Goal: Task Accomplishment & Management: Manage account settings

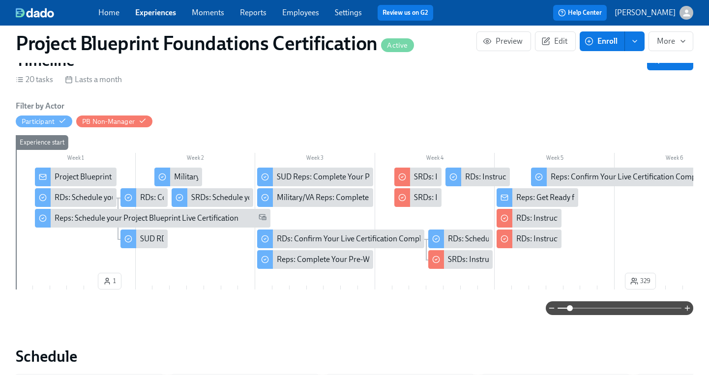
scroll to position [0, 2732]
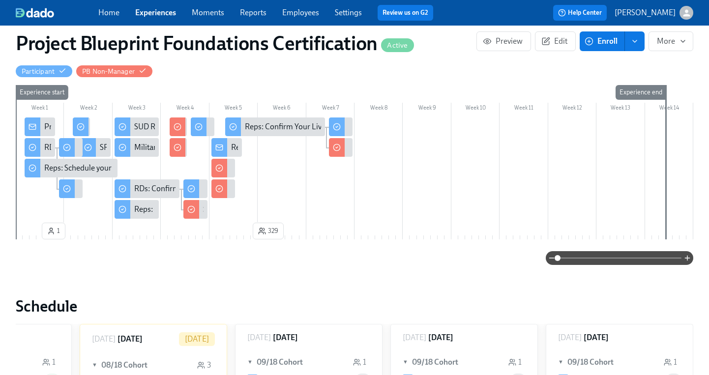
scroll to position [185, 0]
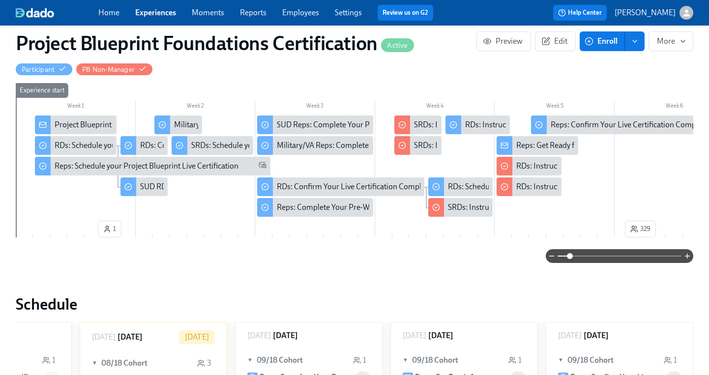
drag, startPoint x: 559, startPoint y: 257, endPoint x: 569, endPoint y: 257, distance: 10.3
click at [569, 257] on span at bounding box center [570, 256] width 6 height 6
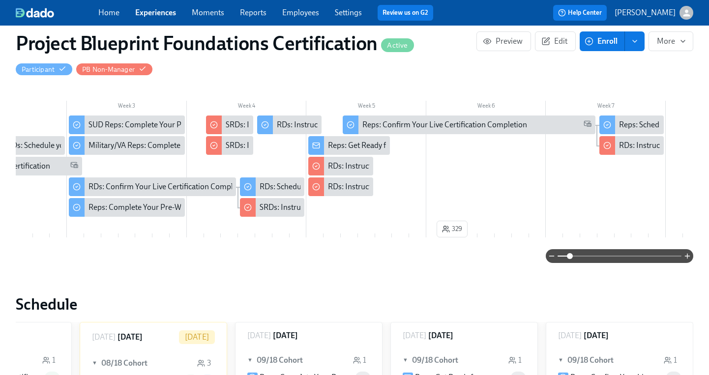
scroll to position [0, 275]
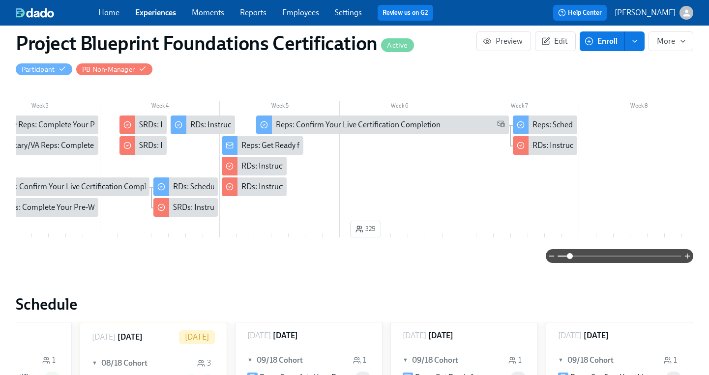
click at [564, 129] on div "Reps: Schedule Your Live Certification Reassessment" at bounding box center [619, 124] width 175 height 11
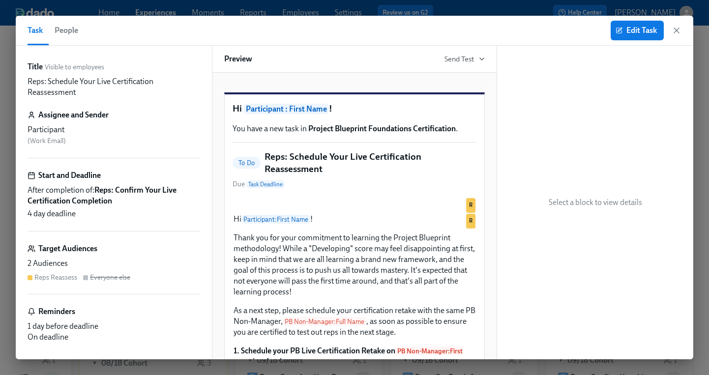
click at [68, 27] on span "People" at bounding box center [67, 31] width 24 height 14
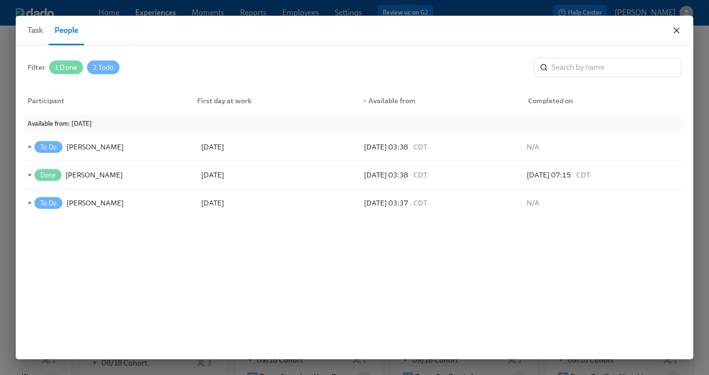
click at [678, 32] on icon "button" at bounding box center [676, 30] width 5 height 5
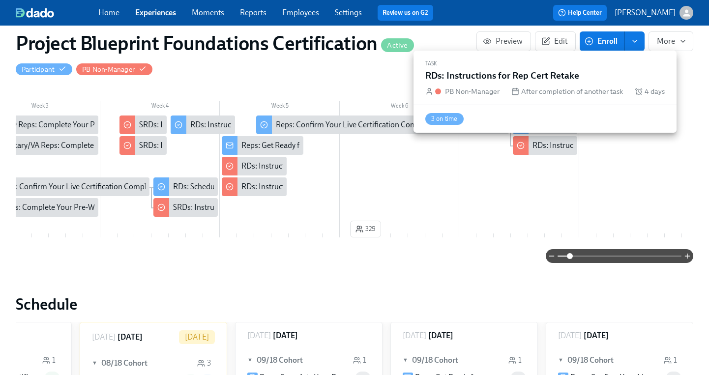
click at [541, 146] on div "RDs: Instructions for Rep Cert Retake" at bounding box center [594, 145] width 124 height 11
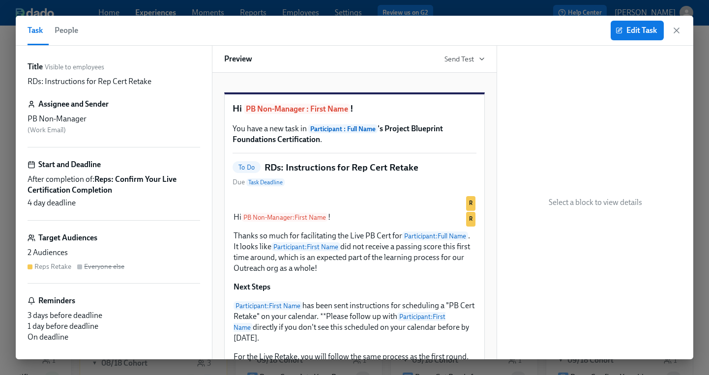
click at [71, 29] on span "People" at bounding box center [67, 31] width 24 height 14
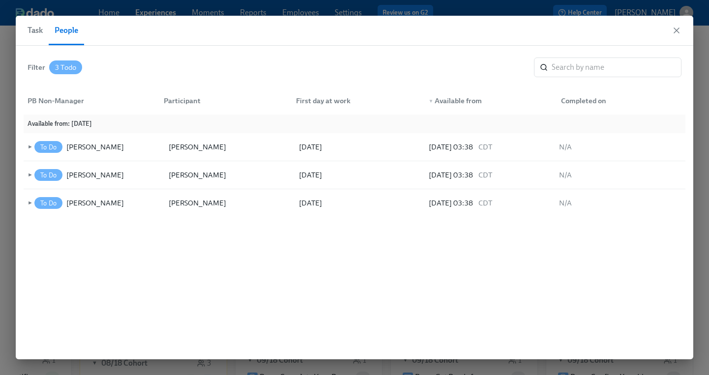
click at [44, 31] on button "Task" at bounding box center [38, 30] width 21 height 29
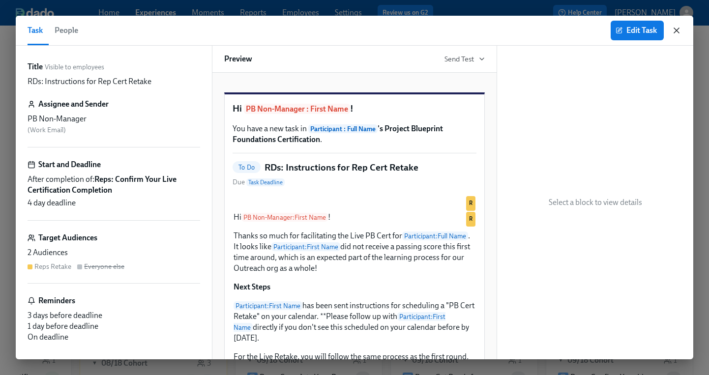
click at [677, 29] on icon "button" at bounding box center [676, 30] width 5 height 5
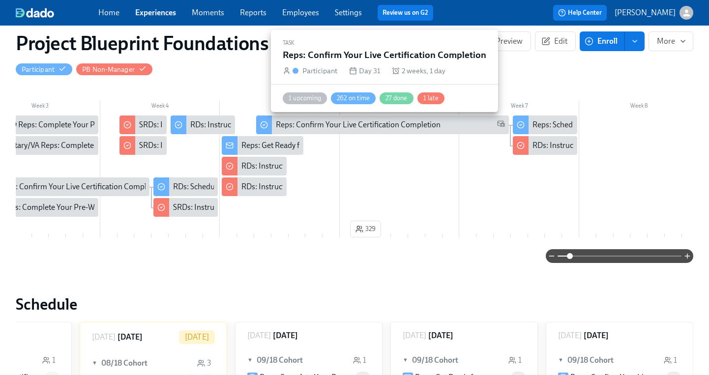
click at [384, 122] on div "Reps: Confirm Your Live Certification Completion" at bounding box center [358, 124] width 165 height 11
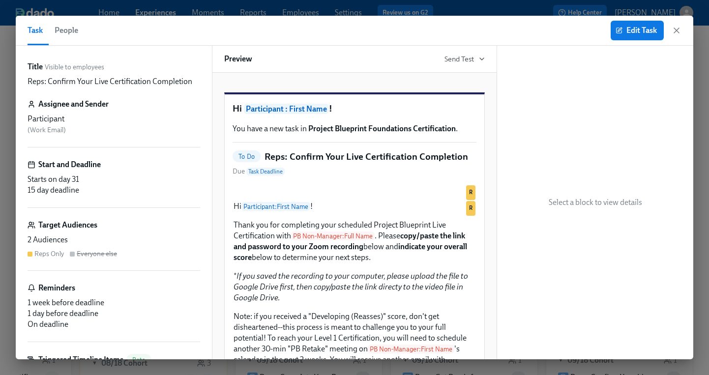
click at [64, 34] on span "People" at bounding box center [67, 31] width 24 height 14
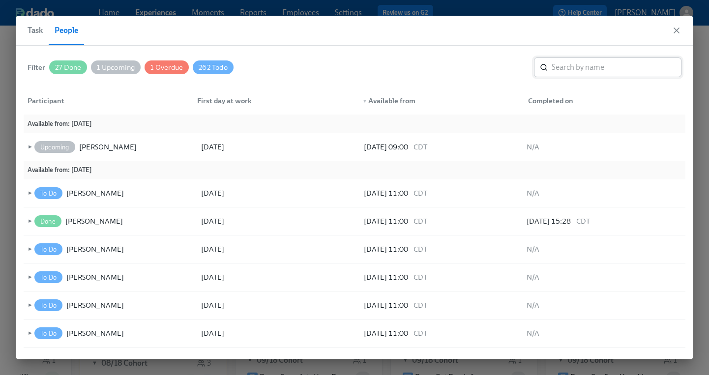
click at [581, 69] on input "search" at bounding box center [617, 68] width 130 height 20
type input "brianna"
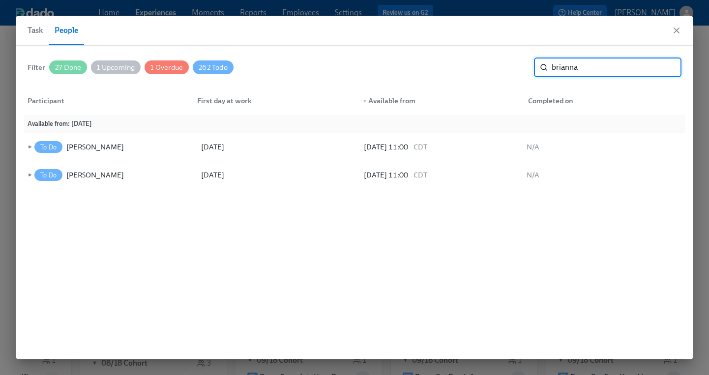
drag, startPoint x: 590, startPoint y: 72, endPoint x: 513, endPoint y: 70, distance: 77.2
click at [513, 70] on div "Filter 27 Done 1 Upcoming 1 Overdue 262 Todo brianna ​" at bounding box center [355, 68] width 654 height 20
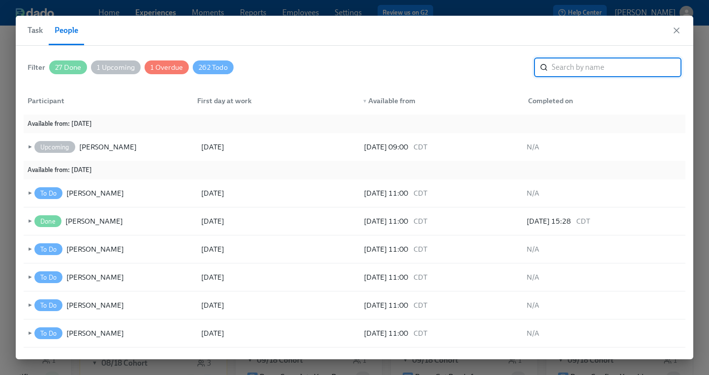
type input "h"
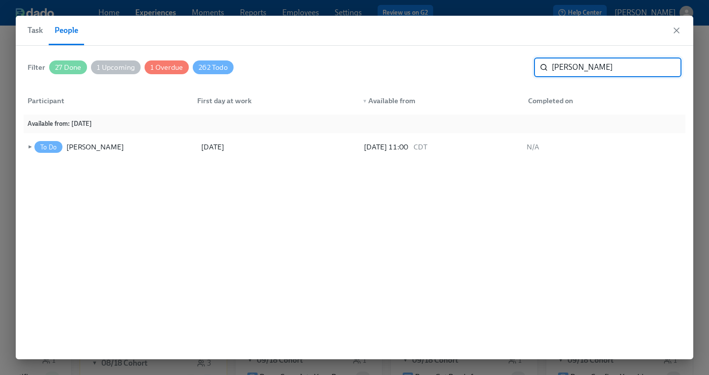
drag, startPoint x: 578, startPoint y: 71, endPoint x: 546, endPoint y: 66, distance: 31.9
click at [546, 66] on div "julian ​" at bounding box center [607, 68] width 147 height 20
drag, startPoint x: 590, startPoint y: 65, endPoint x: 525, endPoint y: 68, distance: 65.9
click at [525, 68] on div "Filter 27 Done 1 Upcoming 1 Overdue 262 Todo sydney ​" at bounding box center [355, 68] width 654 height 20
click at [28, 146] on span "►" at bounding box center [29, 147] width 7 height 11
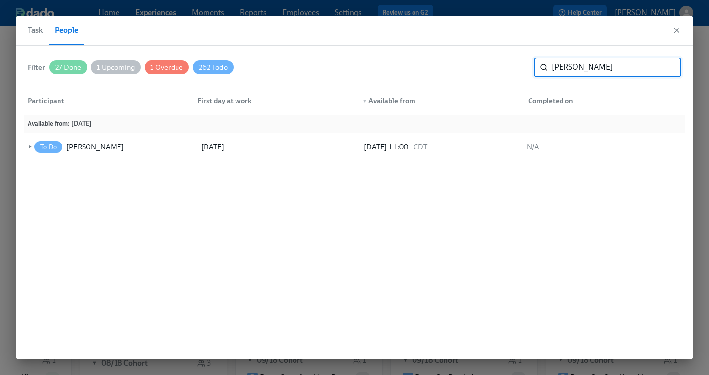
drag, startPoint x: 615, startPoint y: 72, endPoint x: 499, endPoint y: 58, distance: 117.3
click at [499, 58] on div "Filter 27 Done 1 Upcoming 1 Overdue 262 Todo duncan ​" at bounding box center [355, 68] width 654 height 20
drag, startPoint x: 581, startPoint y: 67, endPoint x: 517, endPoint y: 65, distance: 63.4
click at [517, 65] on div "Filter 27 Done 1 Upcoming 1 Overdue 262 Todo margar ​" at bounding box center [355, 68] width 654 height 20
drag, startPoint x: 583, startPoint y: 67, endPoint x: 504, endPoint y: 65, distance: 78.7
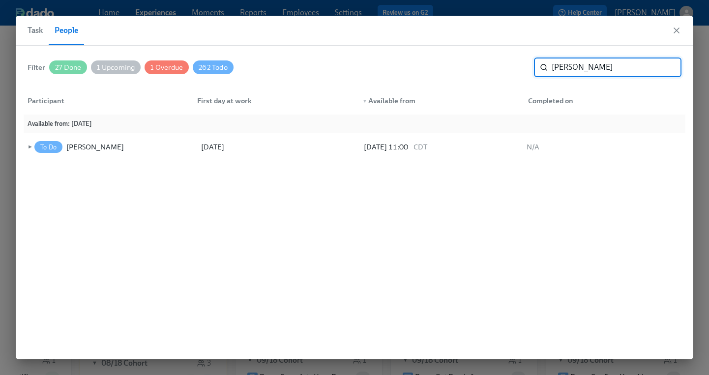
click at [504, 65] on div "Filter 27 Done 1 Upcoming 1 Overdue 262 Todo maura ​" at bounding box center [355, 68] width 654 height 20
drag, startPoint x: 549, startPoint y: 68, endPoint x: 509, endPoint y: 67, distance: 40.3
click at [509, 67] on div "Filter 27 Done 1 Upcoming 1 Overdue 262 Todo madeline ​" at bounding box center [355, 68] width 654 height 20
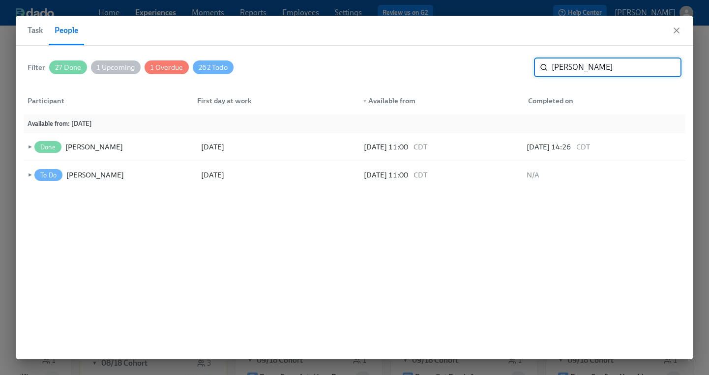
drag, startPoint x: 571, startPoint y: 65, endPoint x: 512, endPoint y: 63, distance: 59.0
click at [512, 63] on div "Filter 27 Done 1 Upcoming 1 Overdue 262 Todo walker ​" at bounding box center [355, 68] width 654 height 20
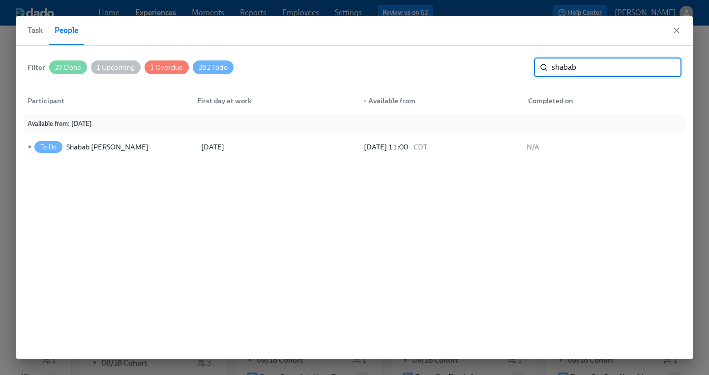
drag, startPoint x: 595, startPoint y: 66, endPoint x: 524, endPoint y: 69, distance: 71.3
click at [524, 69] on div "Filter 27 Done 1 Upcoming 1 Overdue 262 Todo shabab ​" at bounding box center [355, 68] width 654 height 20
drag, startPoint x: 581, startPoint y: 67, endPoint x: 515, endPoint y: 66, distance: 65.9
click at [515, 66] on div "Filter 27 Done 1 Upcoming 1 Overdue 262 Todo haley ​" at bounding box center [355, 68] width 654 height 20
type input "h"
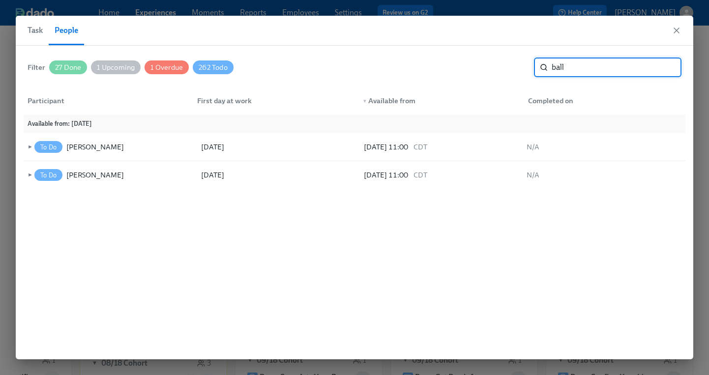
drag, startPoint x: 587, startPoint y: 64, endPoint x: 499, endPoint y: 63, distance: 88.0
click at [499, 63] on div "Filter 27 Done 1 Upcoming 1 Overdue 262 Todo ball ​" at bounding box center [355, 68] width 654 height 20
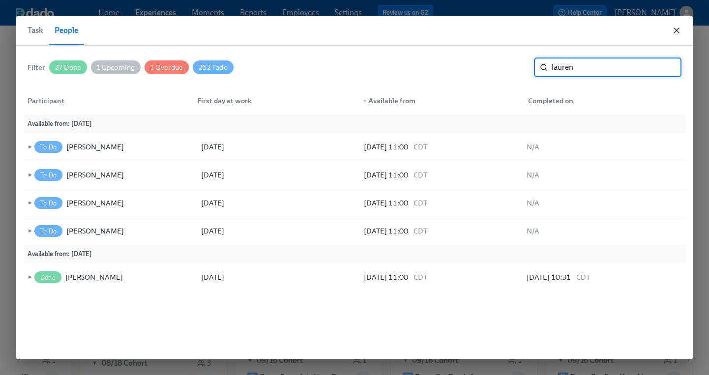
type input "lauren"
click at [674, 27] on icon "button" at bounding box center [676, 31] width 10 height 10
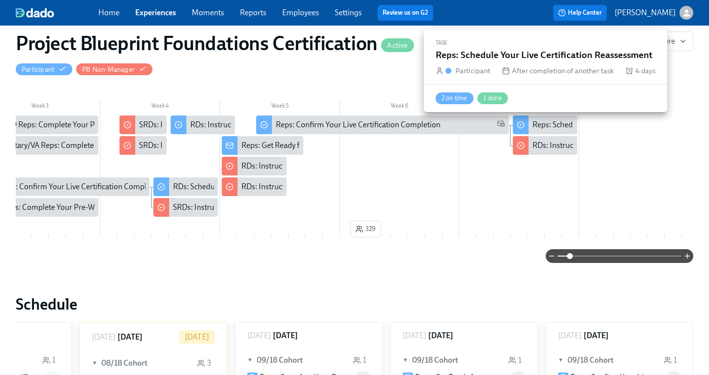
click at [539, 126] on div "Reps: Schedule Your Live Certification Reassessment" at bounding box center [619, 124] width 175 height 11
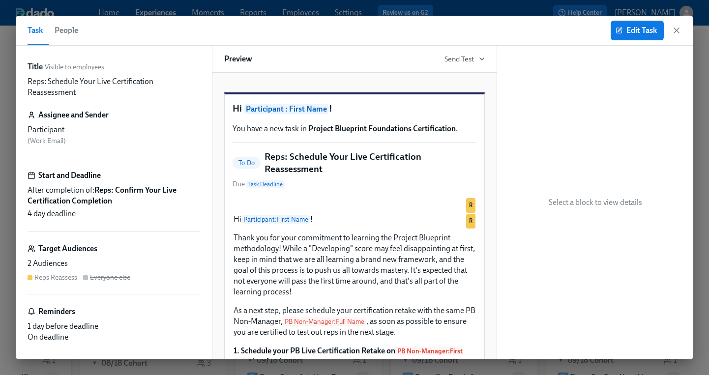
click at [64, 29] on span "People" at bounding box center [67, 31] width 24 height 14
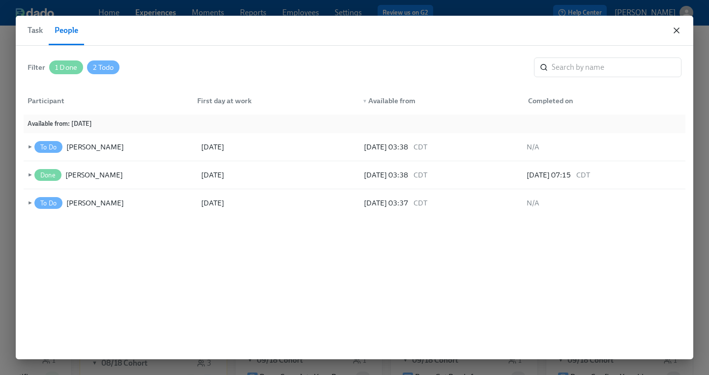
click at [680, 31] on icon "button" at bounding box center [676, 31] width 10 height 10
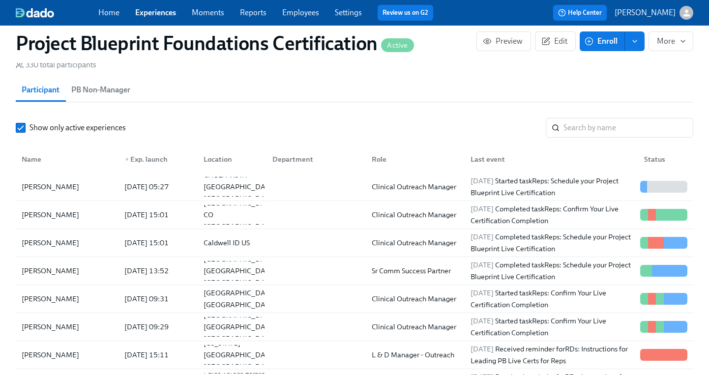
scroll to position [749, 0]
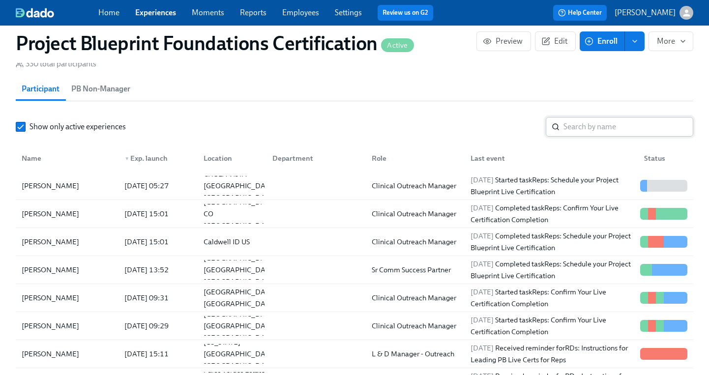
click at [584, 136] on input "search" at bounding box center [628, 127] width 130 height 20
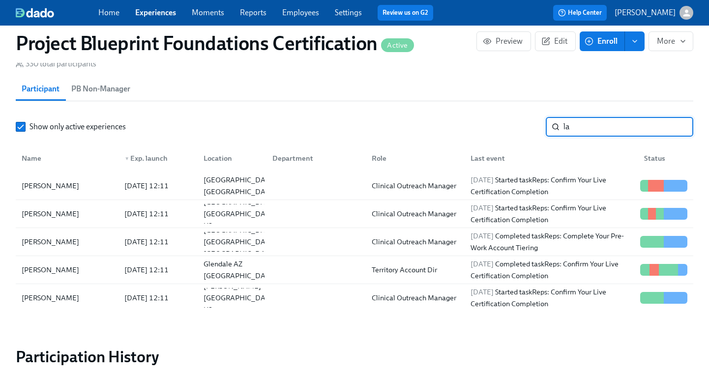
type input "l"
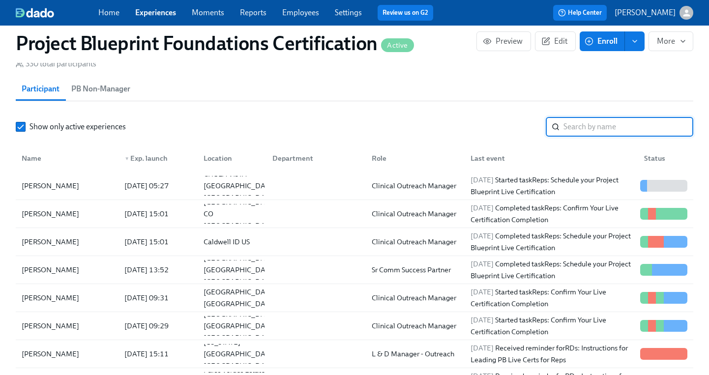
click at [615, 131] on input "search" at bounding box center [628, 127] width 130 height 20
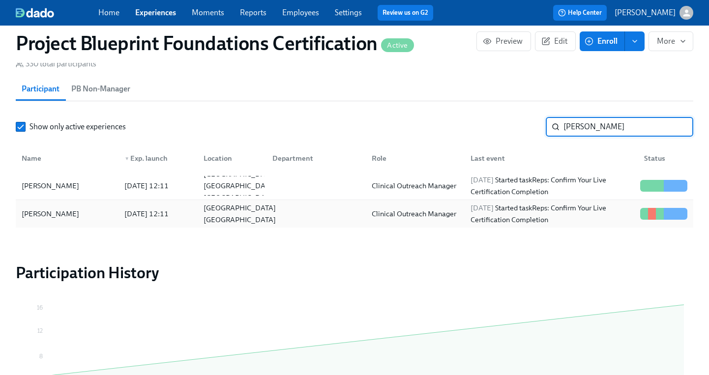
type input "ballentine"
click at [242, 218] on div "Mount Pleasant SC US" at bounding box center [240, 214] width 80 height 24
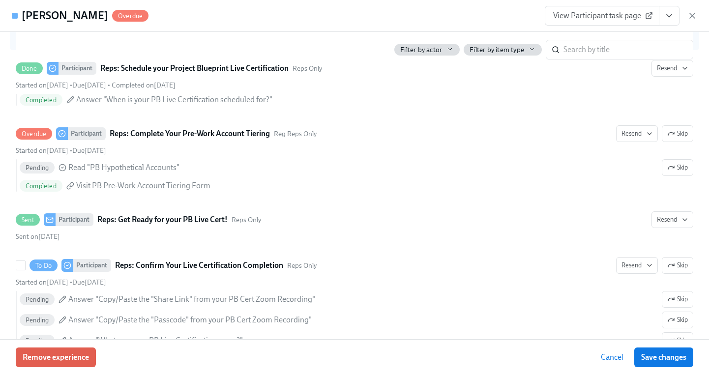
scroll to position [326, 0]
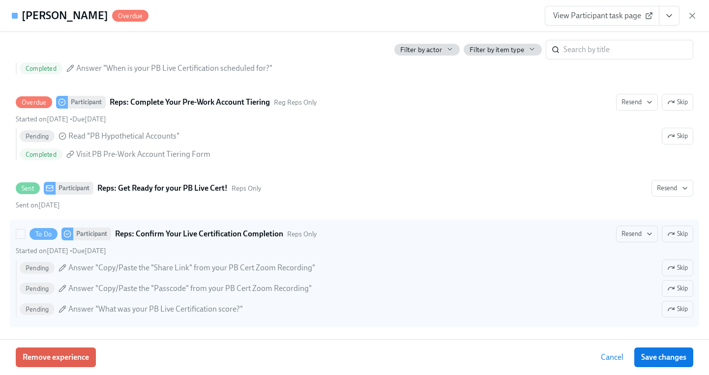
click at [60, 309] on icon at bounding box center [62, 309] width 8 height 8
click at [25, 238] on input "To Do Participant Reps: Confirm Your Live Certification Completion Reps Only Re…" at bounding box center [20, 234] width 9 height 9
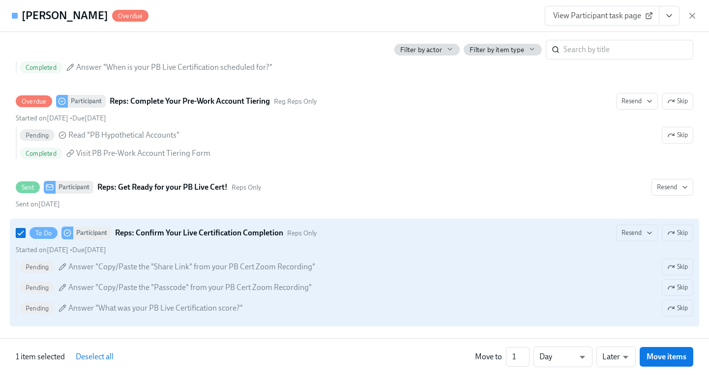
click at [60, 309] on icon at bounding box center [62, 308] width 8 height 8
click at [25, 237] on input "To Do Participant Reps: Confirm Your Live Certification Completion Reps Only Re…" at bounding box center [20, 233] width 9 height 9
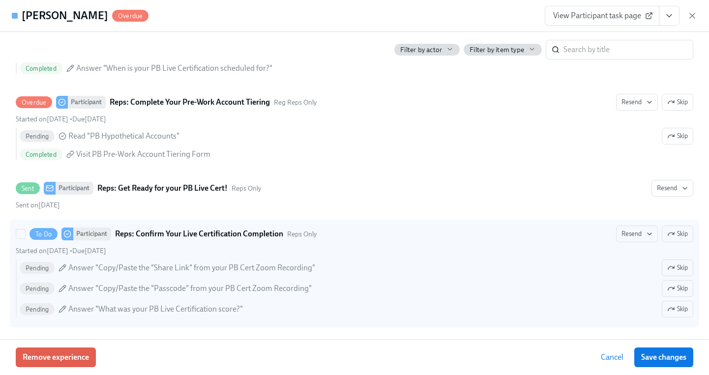
click at [60, 309] on icon at bounding box center [62, 309] width 8 height 8
click at [25, 238] on input "To Do Participant Reps: Confirm Your Live Certification Completion Reps Only Re…" at bounding box center [20, 234] width 9 height 9
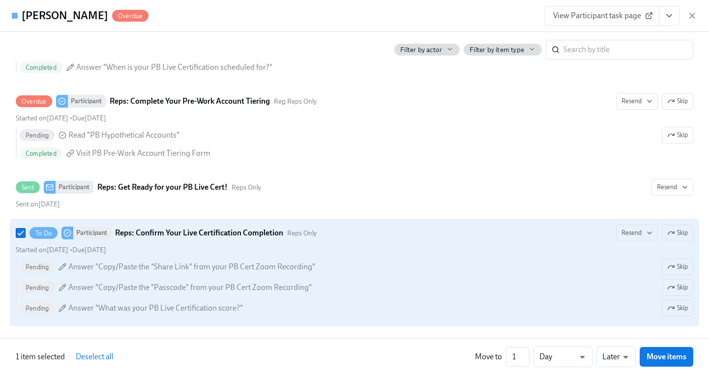
click at [110, 290] on span "Answer "Copy/Paste the "Passcode" from your PB Cert Zoom Recording"" at bounding box center [189, 287] width 243 height 11
click at [25, 237] on input "To Do Participant Reps: Confirm Your Live Certification Completion Reps Only Re…" at bounding box center [20, 233] width 9 height 9
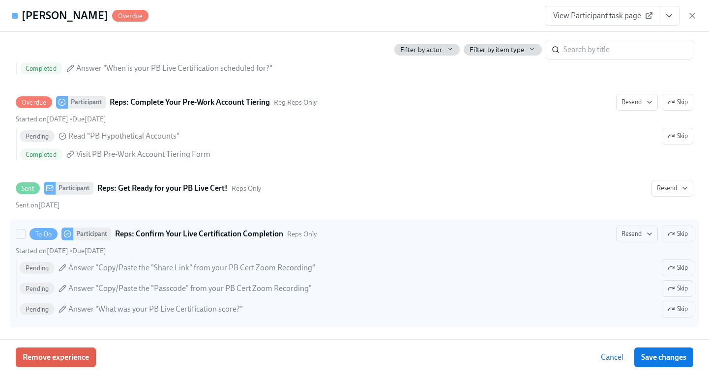
click at [106, 318] on div "Pending Answer "Copy/Paste the "Share Link" from your PB Cert Zoom Recording" S…" at bounding box center [354, 291] width 677 height 62
click at [25, 238] on input "To Do Participant Reps: Confirm Your Live Certification Completion Reps Only Re…" at bounding box center [20, 234] width 9 height 9
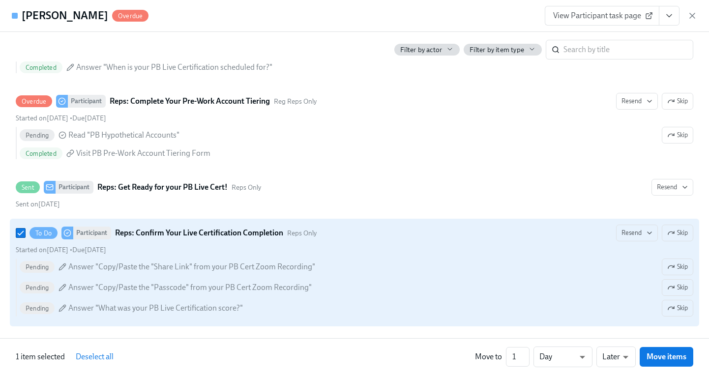
scroll to position [327, 0]
click at [648, 235] on icon "button" at bounding box center [649, 233] width 8 height 8
click at [549, 240] on div at bounding box center [354, 187] width 709 height 375
click at [145, 228] on strong "Reps: Confirm Your Live Certification Completion" at bounding box center [199, 233] width 168 height 12
click at [25, 229] on input "To Do Participant Reps: Confirm Your Live Certification Completion Reps Only Re…" at bounding box center [20, 233] width 9 height 9
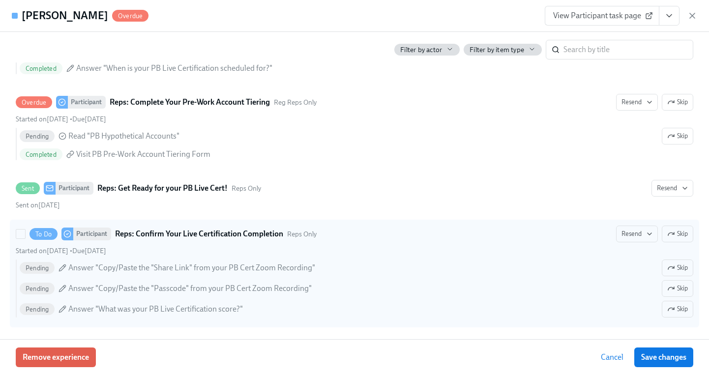
scroll to position [326, 0]
click at [141, 231] on strong "Reps: Confirm Your Live Certification Completion" at bounding box center [199, 234] width 168 height 12
click at [25, 231] on input "To Do Participant Reps: Confirm Your Live Certification Completion Reps Only Re…" at bounding box center [20, 234] width 9 height 9
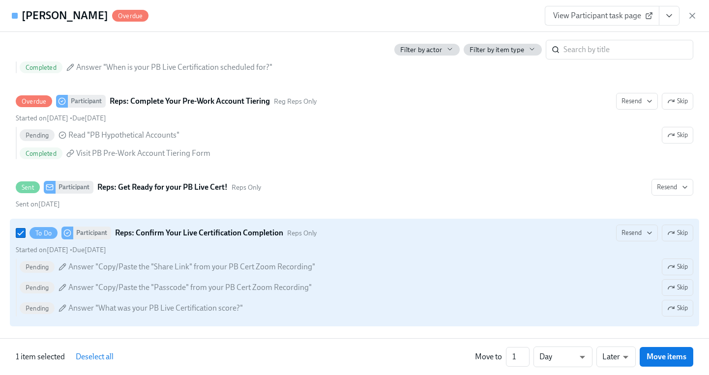
click at [141, 231] on strong "Reps: Confirm Your Live Certification Completion" at bounding box center [199, 233] width 168 height 12
click at [25, 231] on input "To Do Participant Reps: Confirm Your Live Certification Completion Reps Only Re…" at bounding box center [20, 233] width 9 height 9
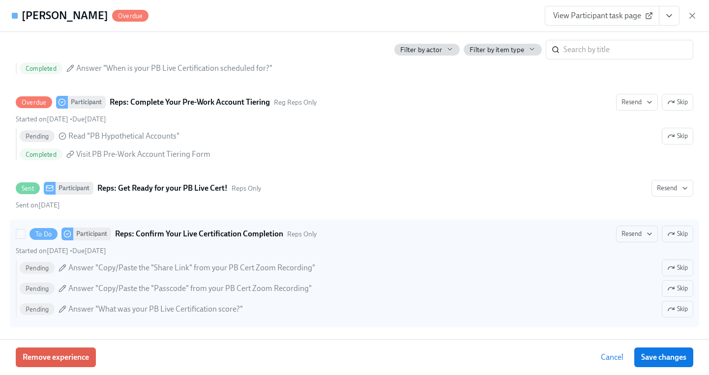
click at [141, 231] on strong "Reps: Confirm Your Live Certification Completion" at bounding box center [199, 234] width 168 height 12
click at [25, 231] on input "To Do Participant Reps: Confirm Your Live Certification Completion Reps Only Re…" at bounding box center [20, 234] width 9 height 9
checkbox input "true"
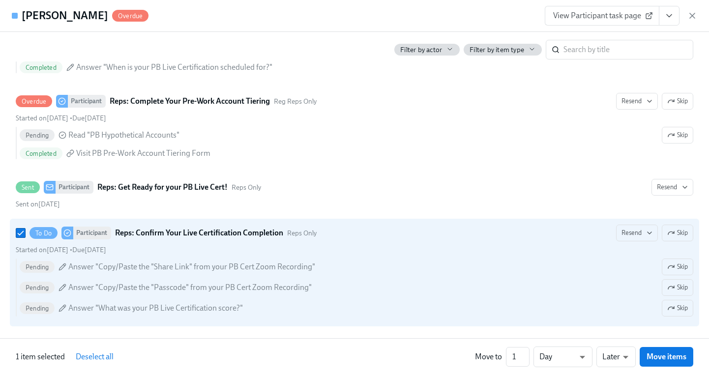
scroll to position [227, 0]
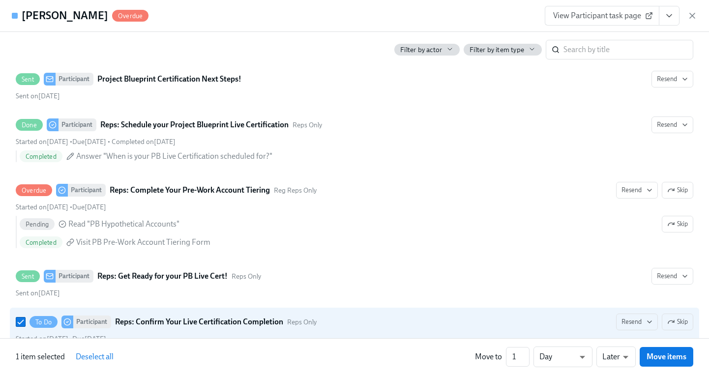
click at [583, 19] on span "View Participant task page" at bounding box center [602, 16] width 98 height 10
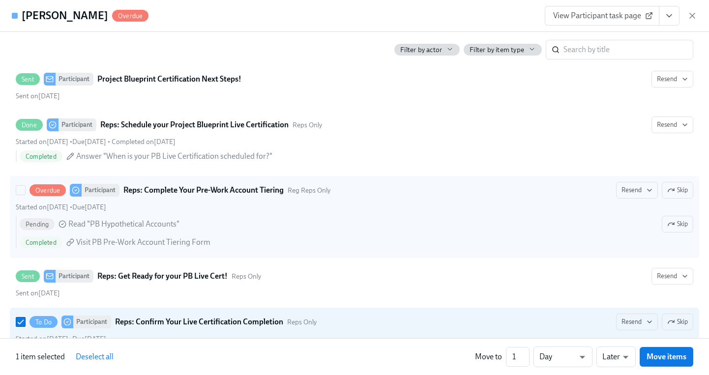
scroll to position [327, 0]
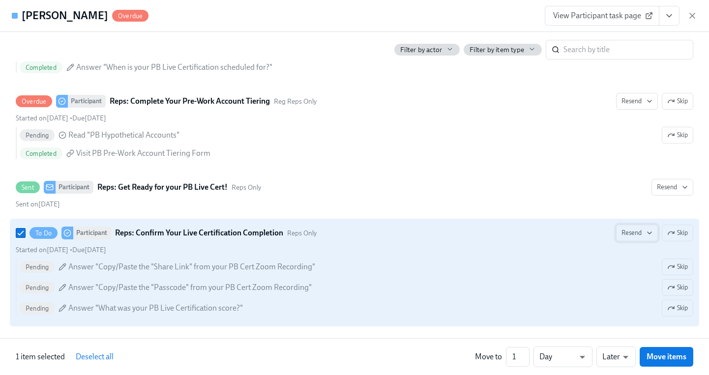
click at [642, 234] on span "Resend" at bounding box center [636, 233] width 31 height 10
click at [643, 254] on div "Work Email" at bounding box center [649, 254] width 52 height 12
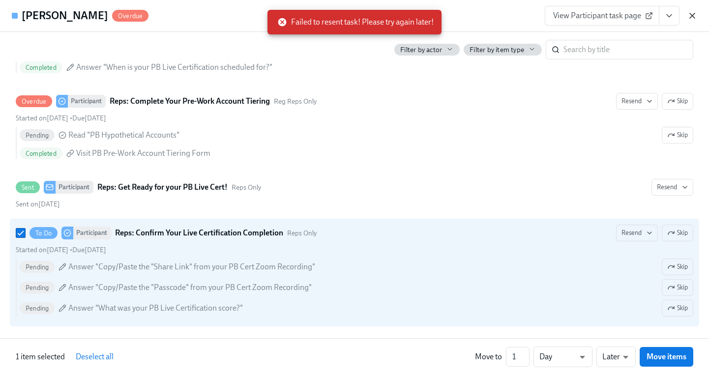
click at [689, 15] on icon "button" at bounding box center [692, 16] width 10 height 10
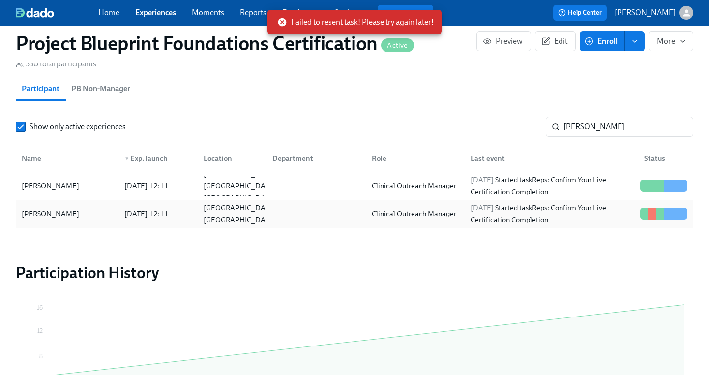
click at [60, 220] on div "Hayley Ballentine" at bounding box center [50, 214] width 65 height 12
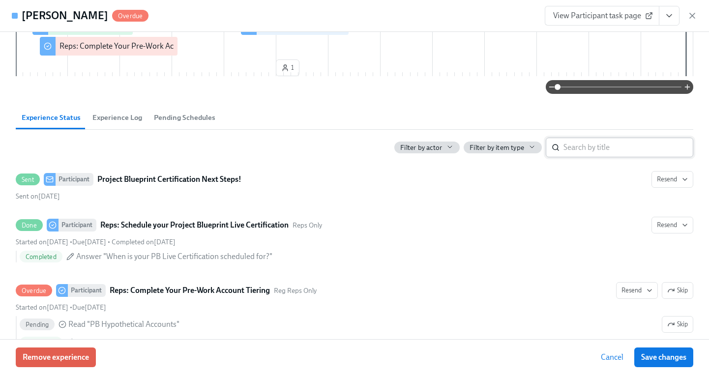
scroll to position [326, 0]
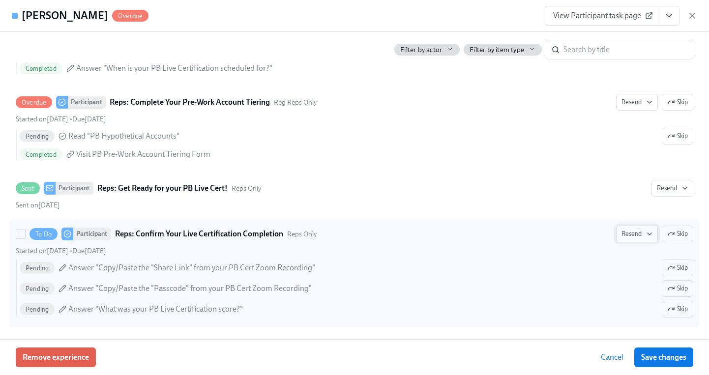
click at [638, 236] on span "Resend" at bounding box center [636, 234] width 31 height 10
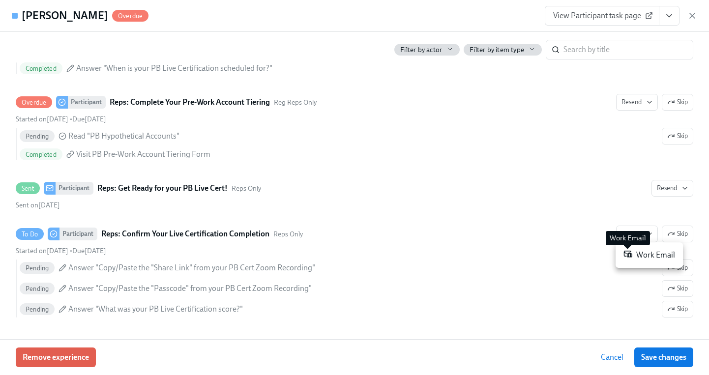
click at [630, 257] on icon at bounding box center [628, 254] width 8 height 6
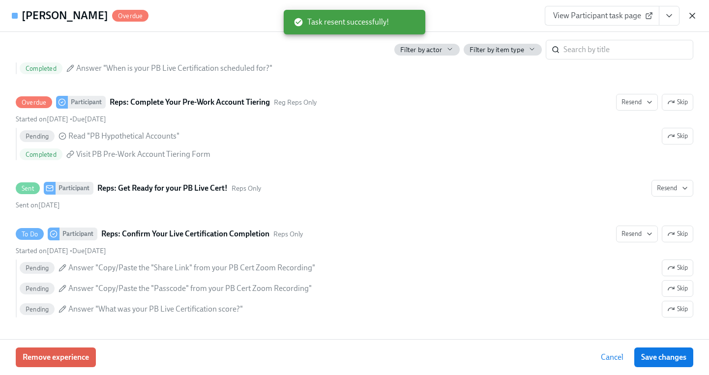
click at [688, 14] on icon "button" at bounding box center [692, 16] width 10 height 10
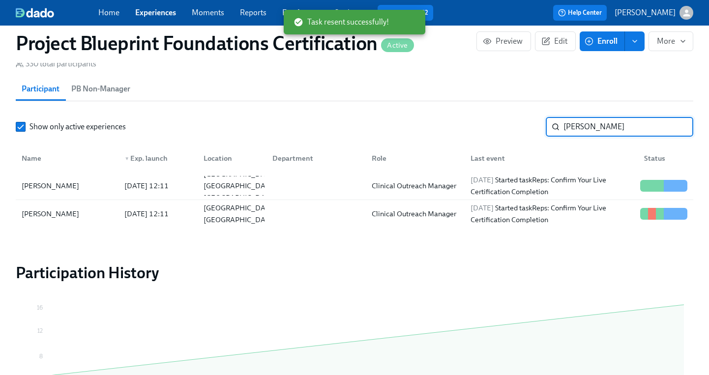
drag, startPoint x: 626, startPoint y: 130, endPoint x: 525, endPoint y: 132, distance: 100.8
click at [525, 132] on div "Show only active experiences ballentine ​" at bounding box center [354, 127] width 677 height 20
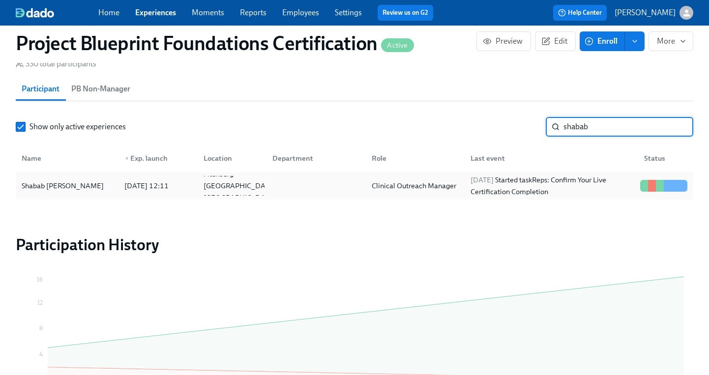
type input "shabab"
click at [50, 192] on div "Shabab Sharar" at bounding box center [63, 186] width 90 height 12
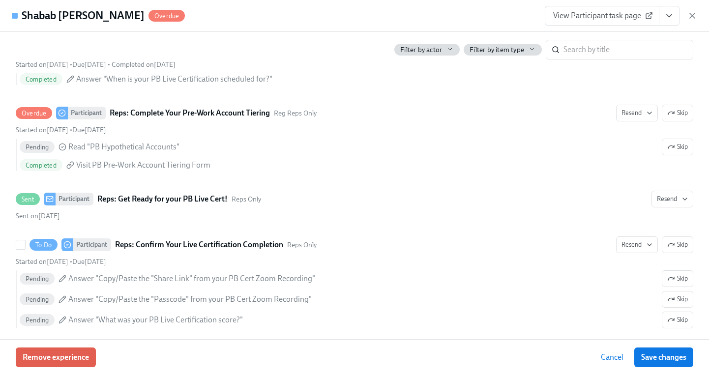
scroll to position [305, 0]
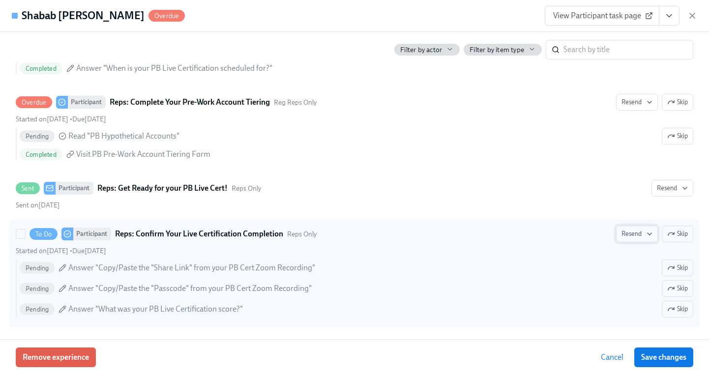
click at [637, 236] on span "Resend" at bounding box center [636, 234] width 31 height 10
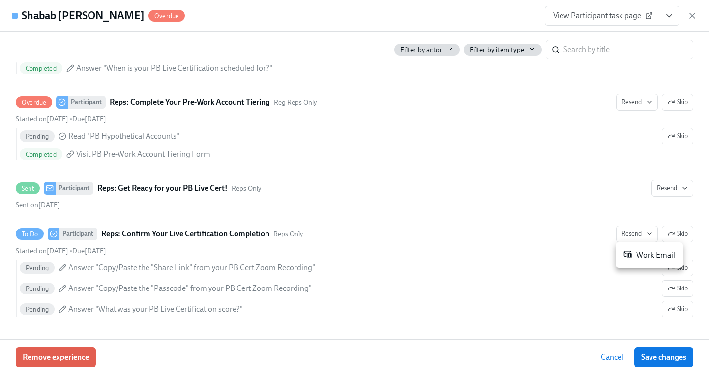
click at [644, 260] on div "Work Email" at bounding box center [649, 255] width 52 height 12
click at [692, 15] on div at bounding box center [354, 187] width 709 height 375
click at [690, 19] on icon "button" at bounding box center [692, 16] width 10 height 10
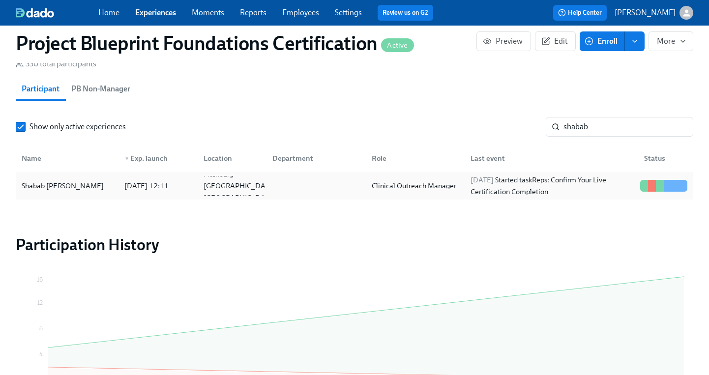
click at [134, 186] on div "2025/08/20 12:11" at bounding box center [146, 186] width 52 height 12
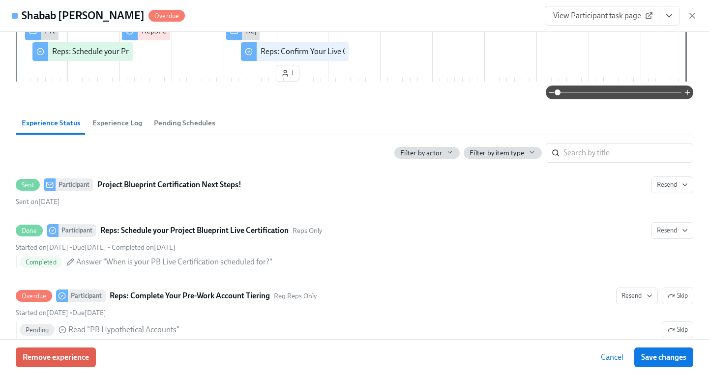
scroll to position [305, 0]
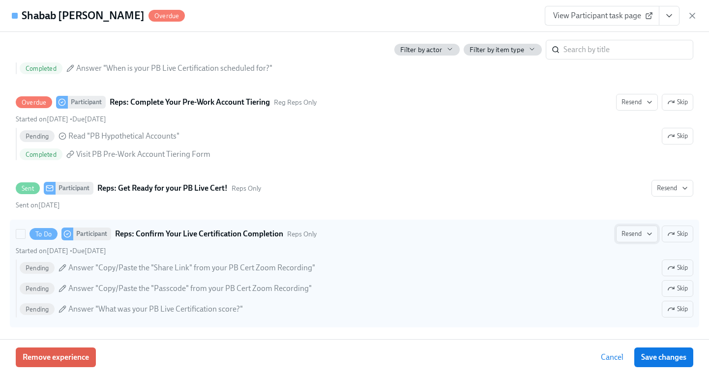
click at [631, 236] on span "Resend" at bounding box center [636, 234] width 31 height 10
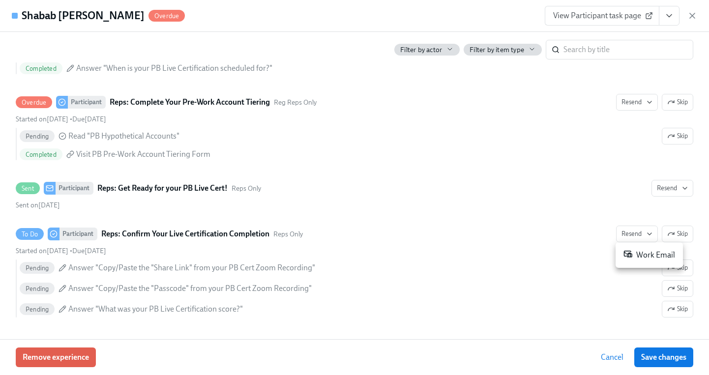
click at [643, 259] on div "Work Email" at bounding box center [649, 255] width 52 height 12
drag, startPoint x: 268, startPoint y: 235, endPoint x: 135, endPoint y: 234, distance: 133.2
click at [135, 234] on div at bounding box center [354, 187] width 709 height 375
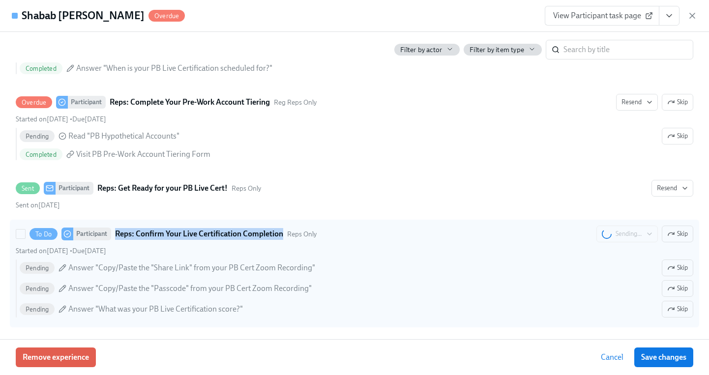
drag, startPoint x: 152, startPoint y: 232, endPoint x: 276, endPoint y: 235, distance: 124.4
click at [276, 235] on strong "Reps: Confirm Your Live Certification Completion" at bounding box center [199, 234] width 168 height 12
click at [25, 235] on input "To Do Participant Reps: Confirm Your Live Certification Completion Reps Only Se…" at bounding box center [20, 234] width 9 height 9
checkbox input "true"
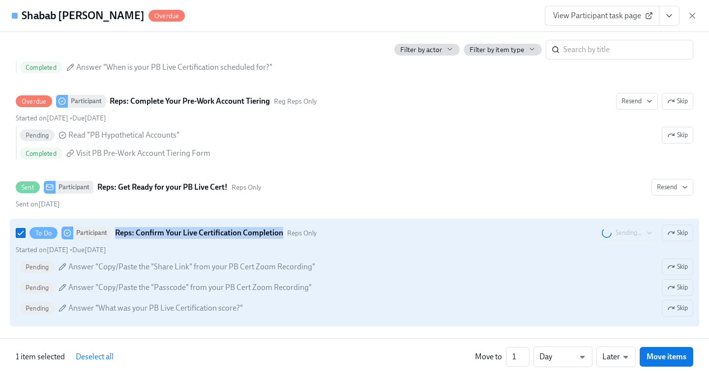
copy strong "Reps: Confirm Your Live Certification Completion"
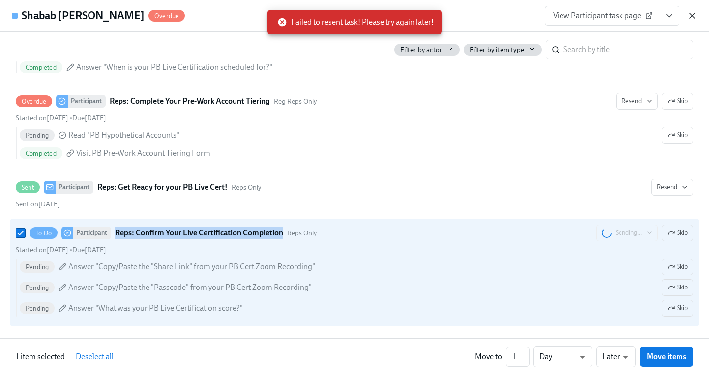
click at [693, 20] on icon "button" at bounding box center [692, 16] width 10 height 10
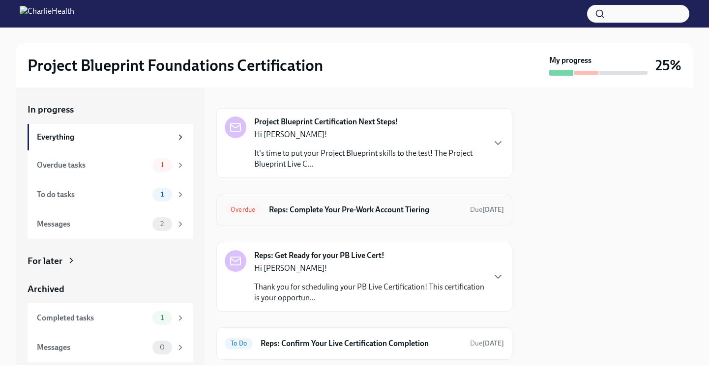
scroll to position [41, 0]
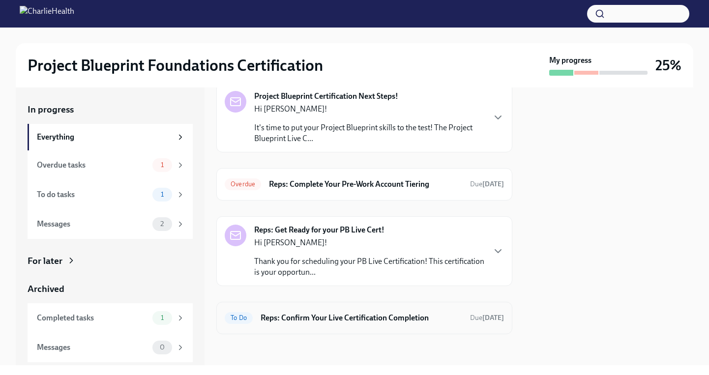
click at [417, 320] on h6 "Reps: Confirm Your Live Certification Completion" at bounding box center [362, 318] width 202 height 11
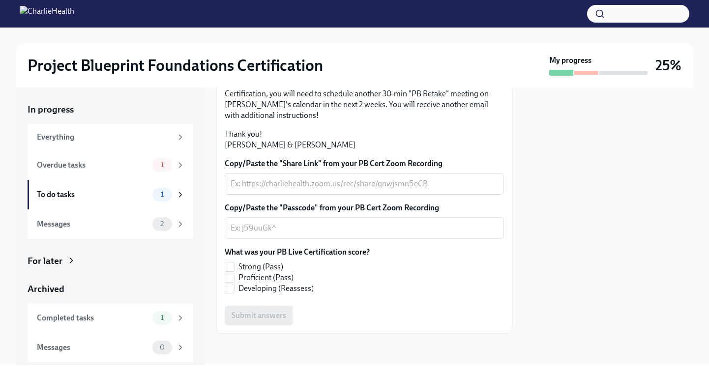
scroll to position [266, 0]
click at [229, 291] on input "Developing (Reassess)" at bounding box center [229, 288] width 9 height 9
checkbox input "true"
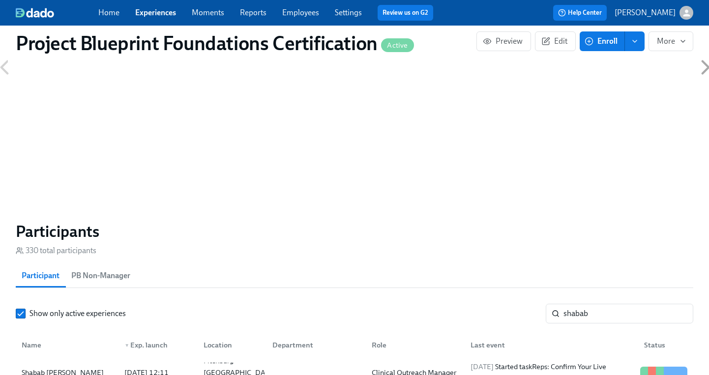
scroll to position [709, 0]
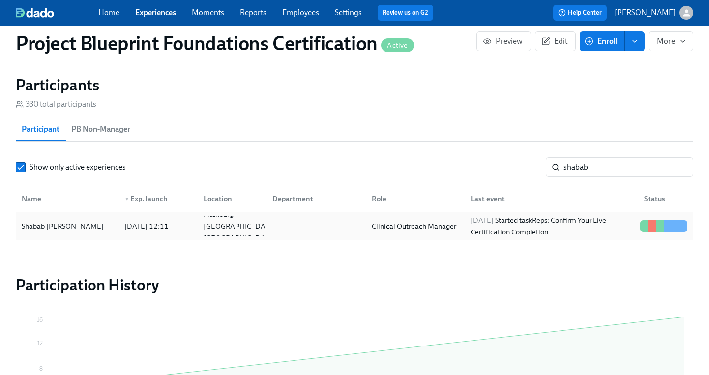
click at [149, 231] on div "2025/08/20 12:11" at bounding box center [146, 226] width 52 height 12
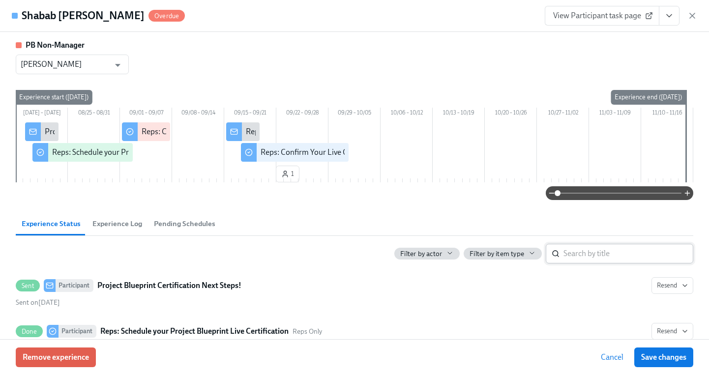
scroll to position [305, 0]
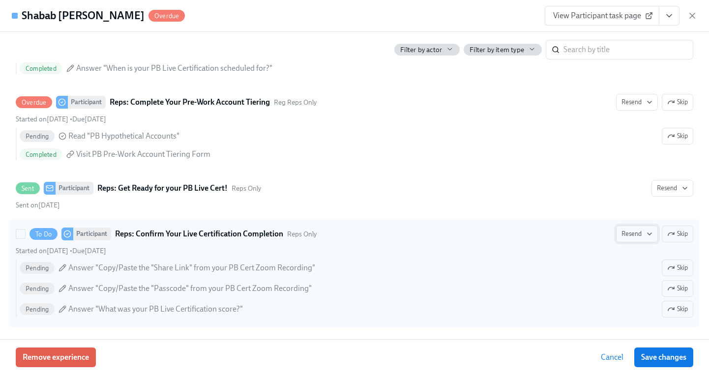
click at [645, 234] on icon "button" at bounding box center [649, 234] width 8 height 8
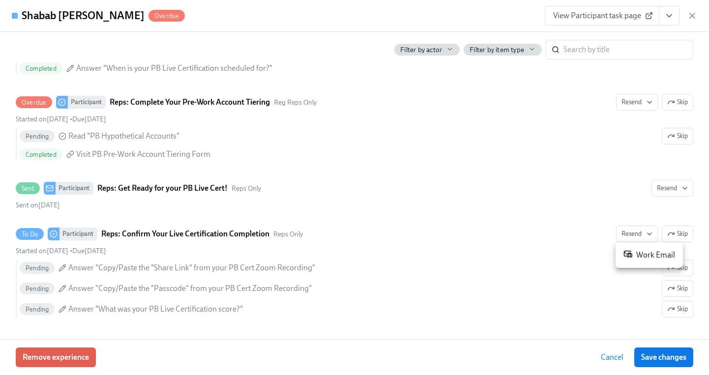
click at [643, 258] on div "Work Email" at bounding box center [649, 255] width 52 height 12
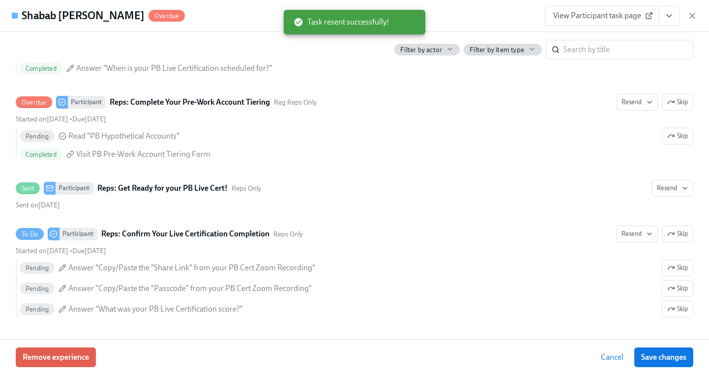
click at [687, 14] on div "View Participant task page" at bounding box center [621, 16] width 152 height 20
click at [691, 15] on icon "button" at bounding box center [692, 16] width 10 height 10
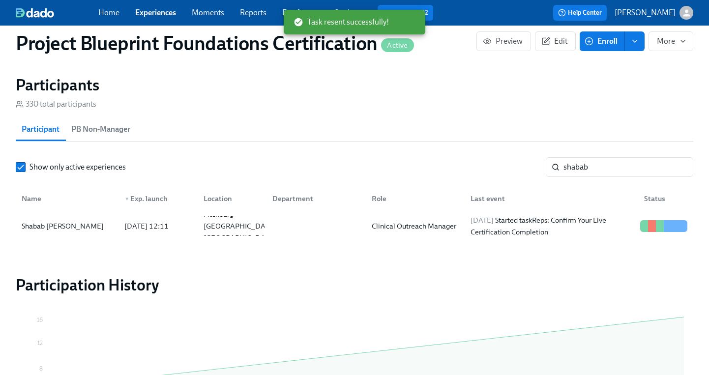
drag, startPoint x: 603, startPoint y: 167, endPoint x: 523, endPoint y: 165, distance: 79.6
click at [523, 165] on div "Show only active experiences shabab ​" at bounding box center [354, 167] width 677 height 20
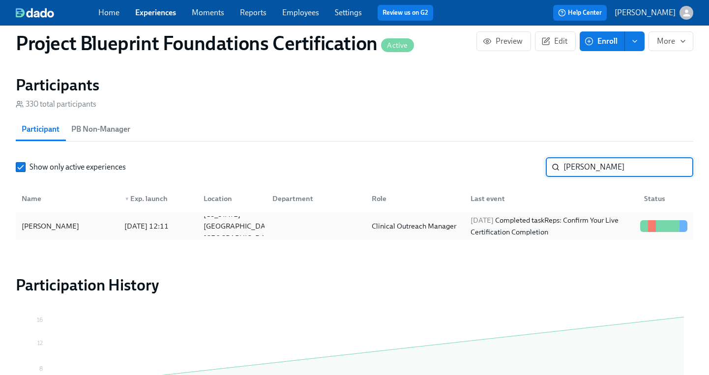
click at [93, 219] on div "Madeline Moon" at bounding box center [67, 226] width 99 height 20
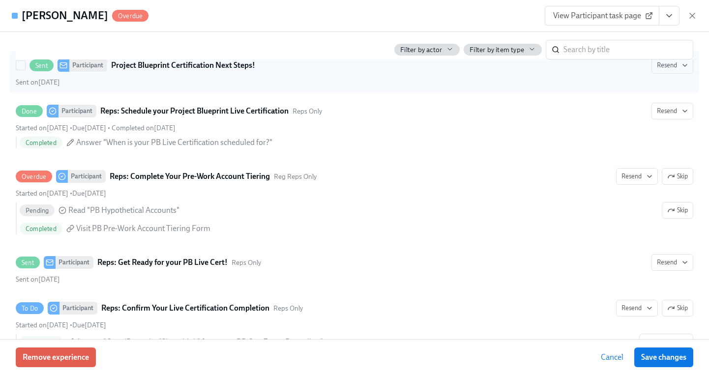
scroll to position [305, 0]
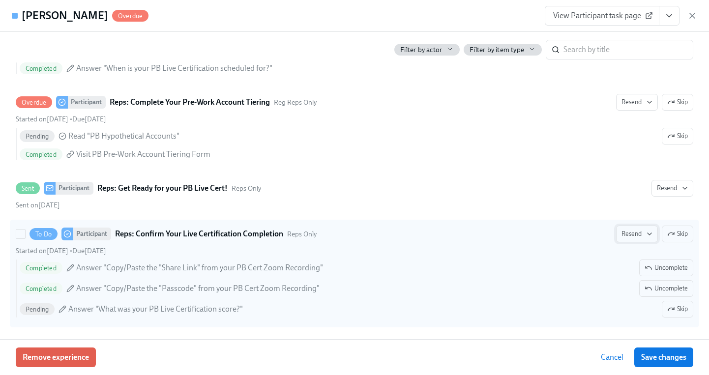
click at [624, 233] on span "Resend" at bounding box center [636, 234] width 31 height 10
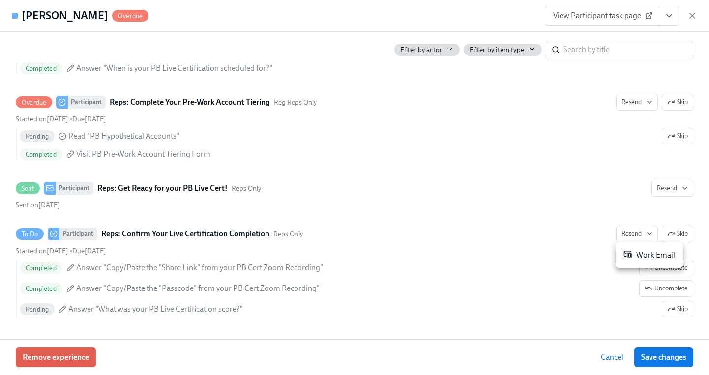
click at [634, 255] on div "Work Email" at bounding box center [649, 255] width 52 height 12
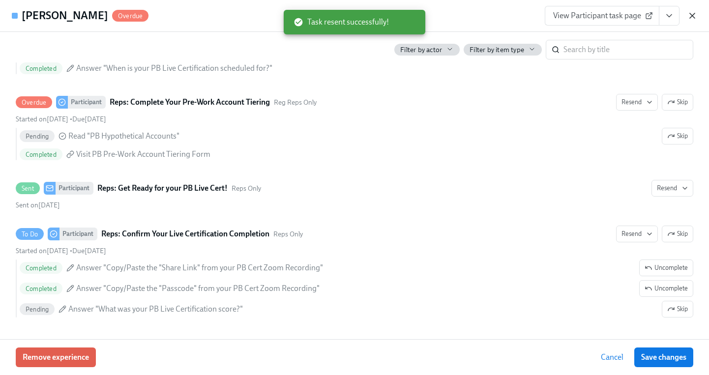
drag, startPoint x: 698, startPoint y: 18, endPoint x: 690, endPoint y: 18, distance: 8.4
click at [698, 18] on div "Madeline Moon Overdue View Participant task page" at bounding box center [354, 16] width 709 height 32
click at [690, 18] on icon "button" at bounding box center [692, 15] width 5 height 5
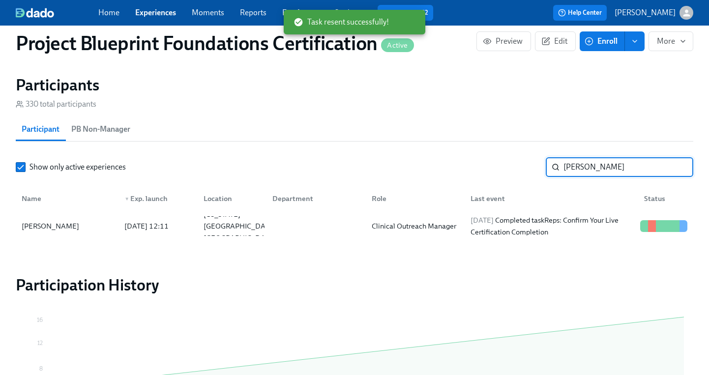
drag, startPoint x: 628, startPoint y: 163, endPoint x: 465, endPoint y: 165, distance: 162.7
click at [465, 165] on div "Show only active experiences madeline ​" at bounding box center [354, 167] width 677 height 20
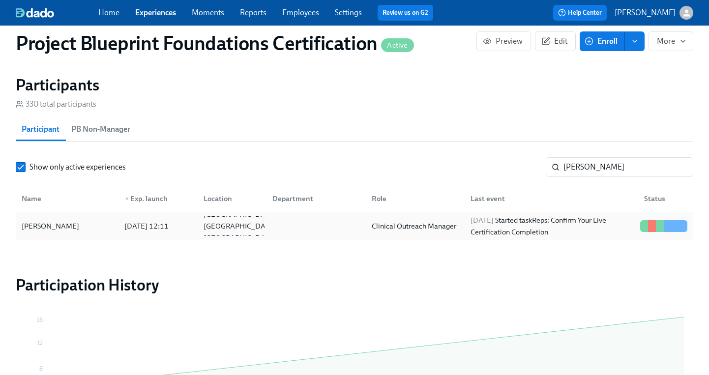
click at [56, 225] on div "Maura Cudahy" at bounding box center [50, 226] width 65 height 12
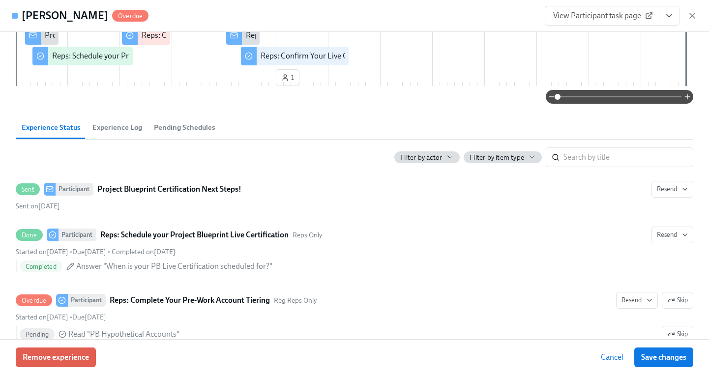
scroll to position [305, 0]
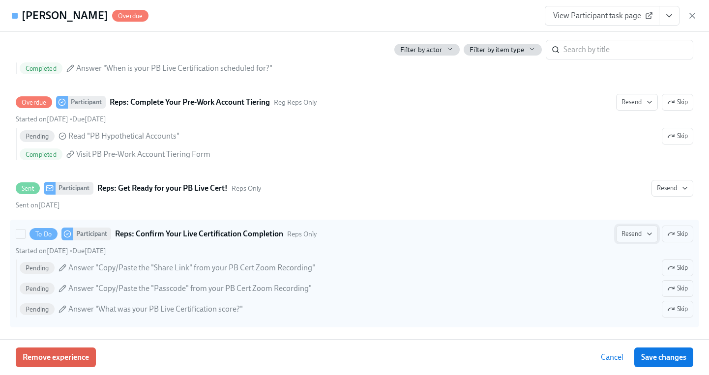
click at [620, 235] on button "Resend" at bounding box center [637, 234] width 42 height 17
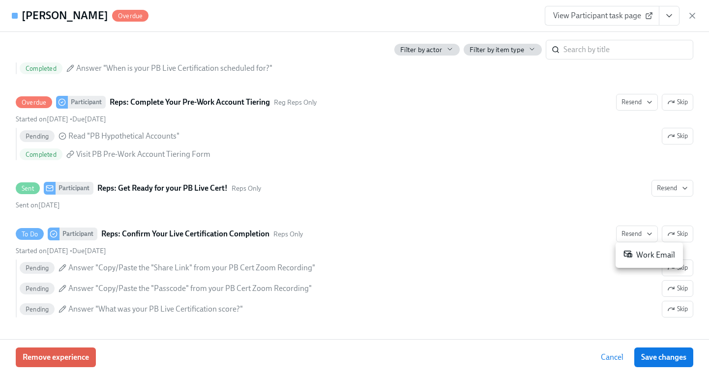
click at [651, 254] on div "Work Email" at bounding box center [649, 255] width 52 height 12
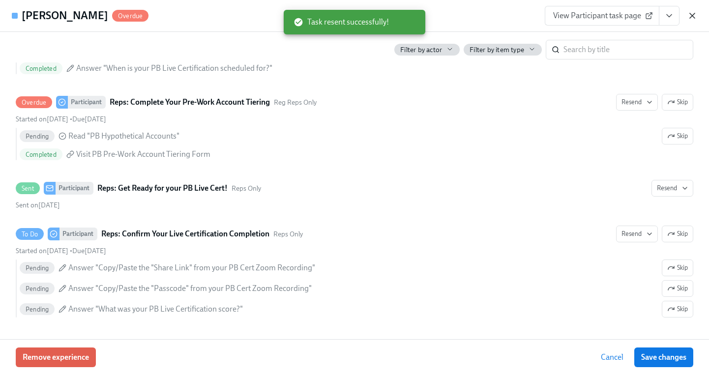
click at [692, 17] on icon "button" at bounding box center [692, 16] width 10 height 10
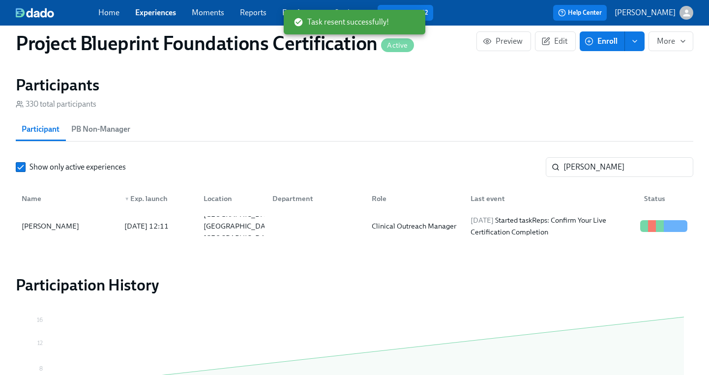
drag, startPoint x: 589, startPoint y: 168, endPoint x: 501, endPoint y: 160, distance: 88.3
click at [501, 160] on div "Show only active experiences maura ​" at bounding box center [354, 167] width 677 height 20
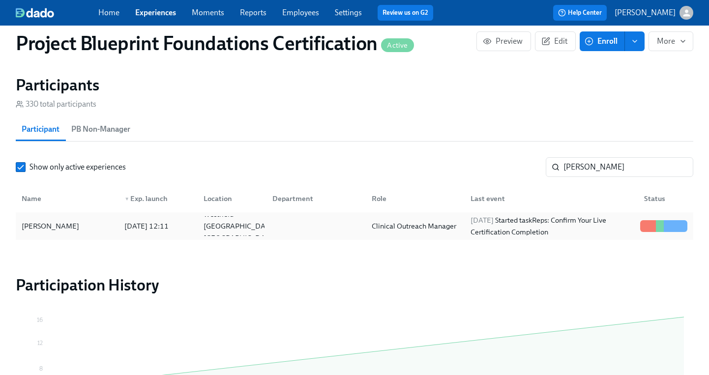
click at [50, 228] on div "Duncan Horne" at bounding box center [50, 226] width 65 height 12
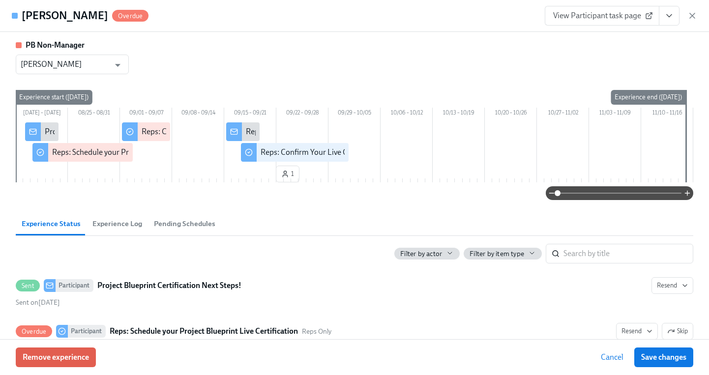
scroll to position [310, 0]
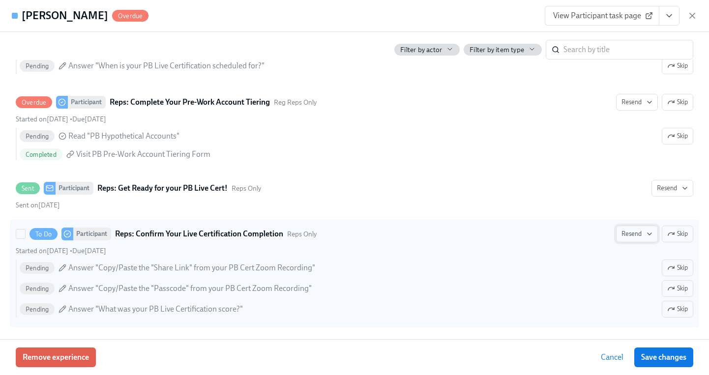
click at [622, 234] on span "Resend" at bounding box center [636, 234] width 31 height 10
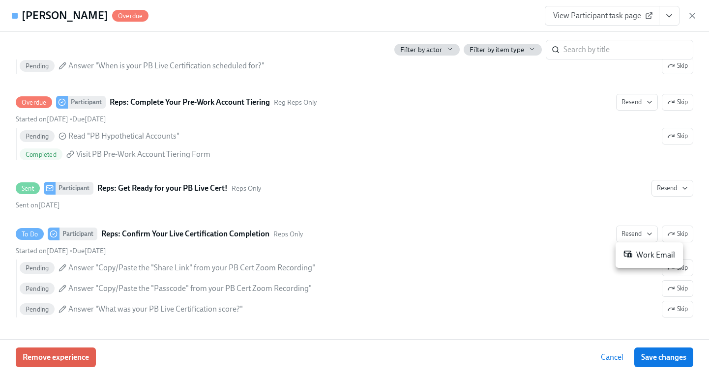
click at [639, 252] on div "Work Email" at bounding box center [649, 255] width 52 height 12
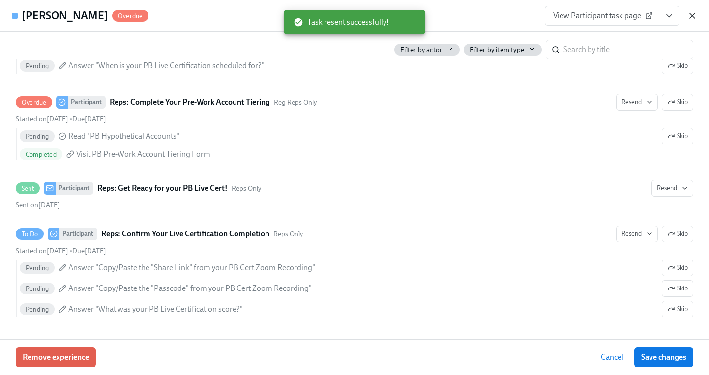
click at [689, 17] on icon "button" at bounding box center [692, 16] width 10 height 10
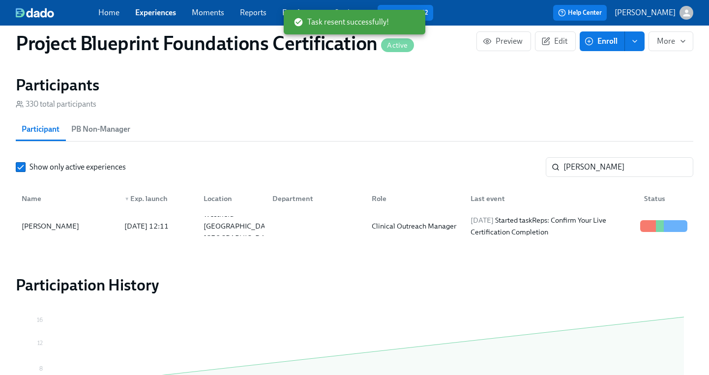
drag, startPoint x: 591, startPoint y: 167, endPoint x: 509, endPoint y: 164, distance: 82.1
click at [509, 164] on div "Show only active experiences duncan ​" at bounding box center [354, 167] width 677 height 20
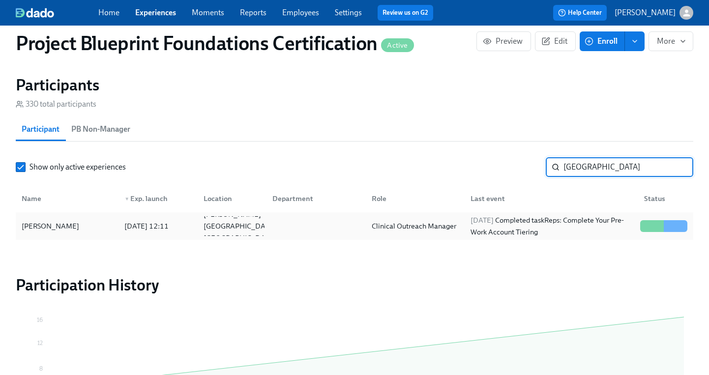
type input "sydney"
click at [53, 220] on div "Sydney Deems" at bounding box center [50, 226] width 65 height 12
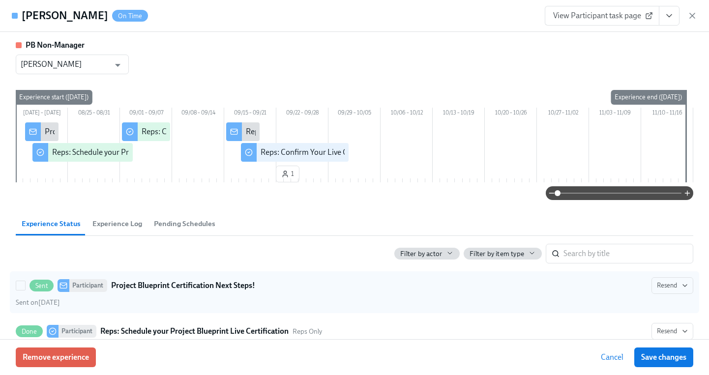
scroll to position [300, 0]
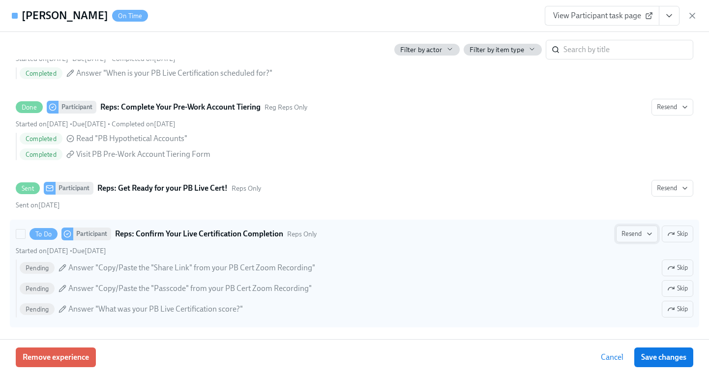
click at [635, 233] on span "Resend" at bounding box center [636, 234] width 31 height 10
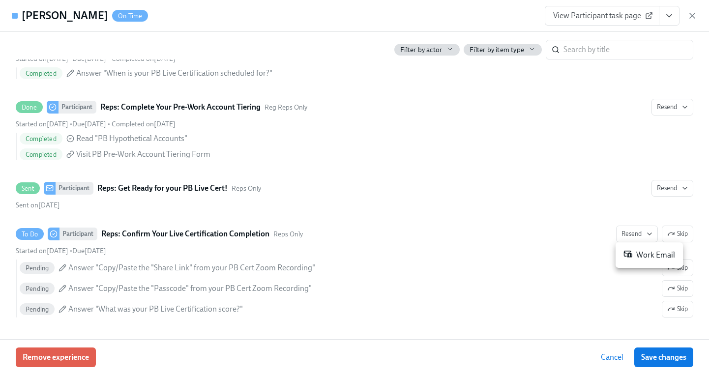
click at [639, 259] on div "Work Email" at bounding box center [649, 255] width 52 height 12
click at [691, 13] on div at bounding box center [354, 187] width 709 height 375
click at [694, 17] on icon "button" at bounding box center [692, 15] width 5 height 5
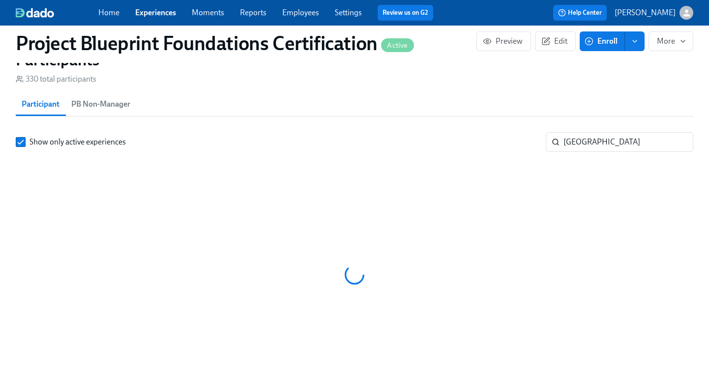
scroll to position [0, 2732]
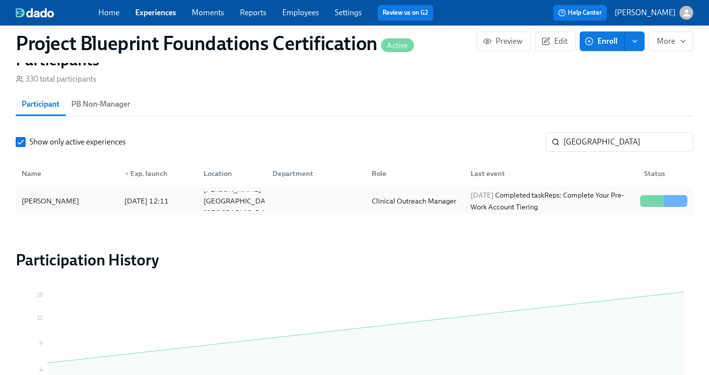
click at [33, 199] on div "[PERSON_NAME]" at bounding box center [50, 201] width 65 height 12
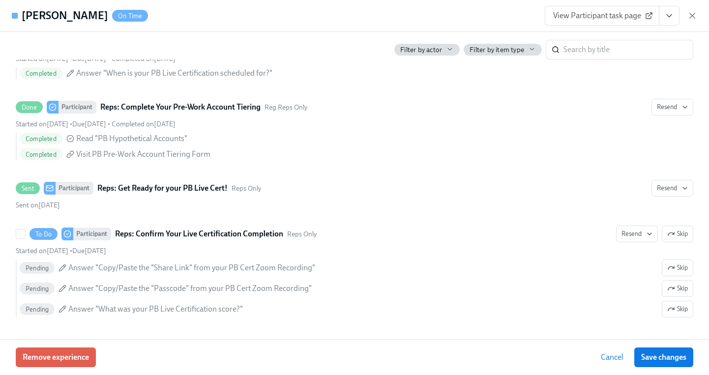
scroll to position [300, 0]
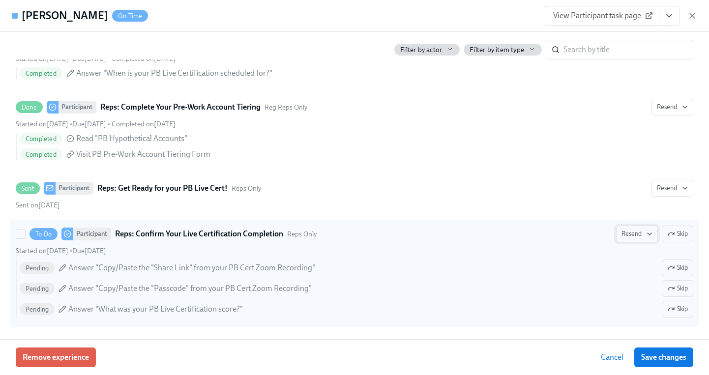
click at [636, 239] on button "Resend" at bounding box center [637, 234] width 42 height 17
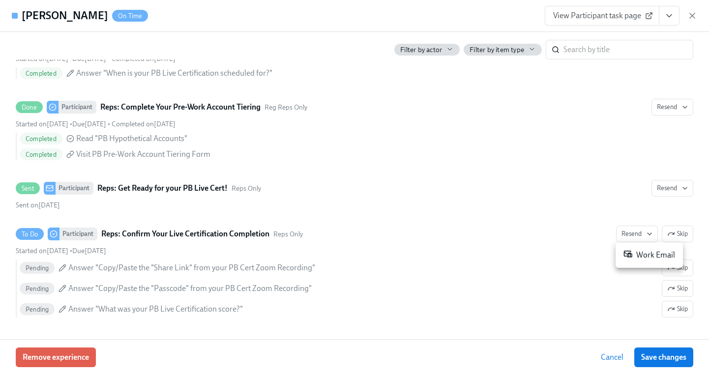
click at [643, 258] on div "Work Email" at bounding box center [649, 255] width 52 height 12
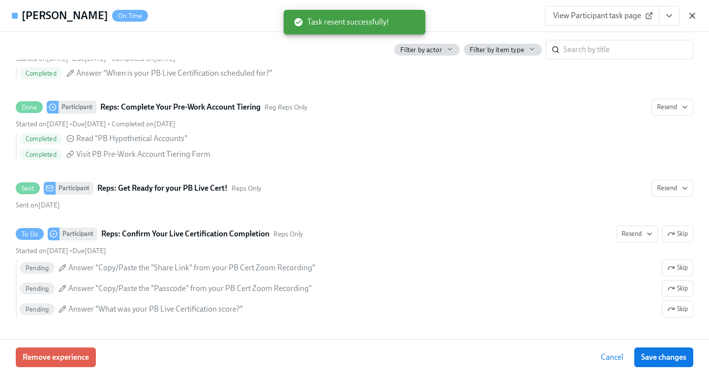
click at [692, 16] on icon "button" at bounding box center [692, 15] width 5 height 5
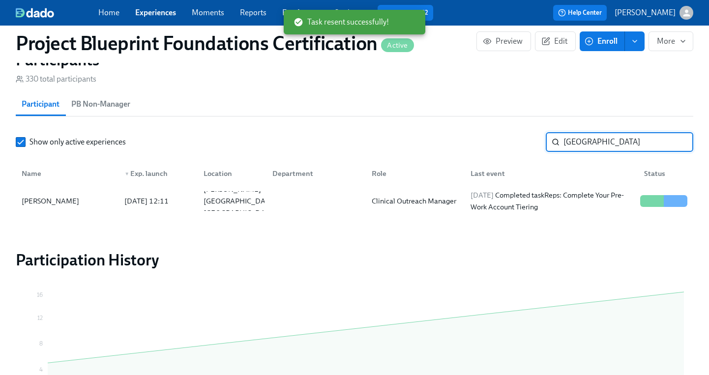
drag, startPoint x: 621, startPoint y: 139, endPoint x: 512, endPoint y: 132, distance: 109.3
click at [512, 132] on div "Show only active experiences sydney ​" at bounding box center [354, 142] width 677 height 20
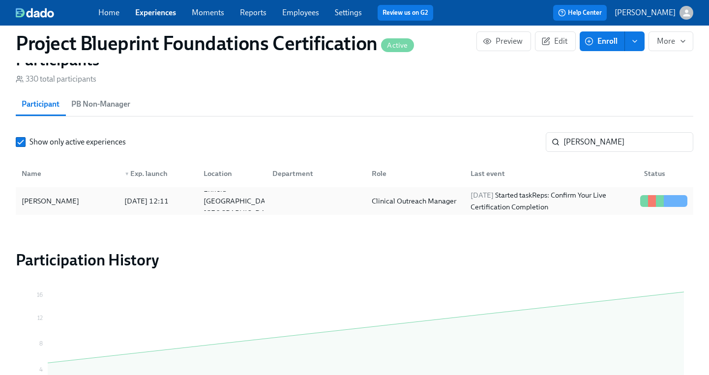
click at [63, 199] on div "Juliano Cultrera" at bounding box center [50, 201] width 65 height 12
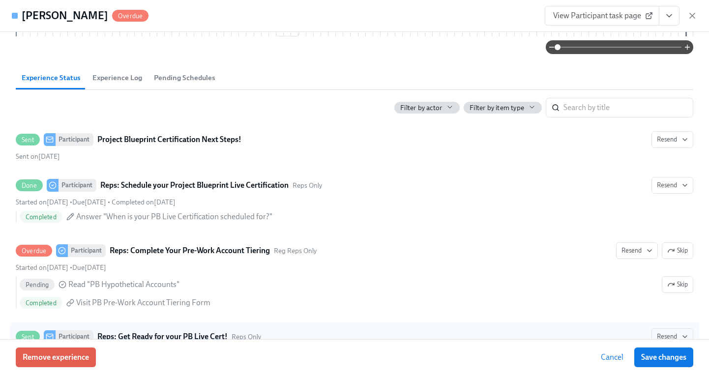
scroll to position [305, 0]
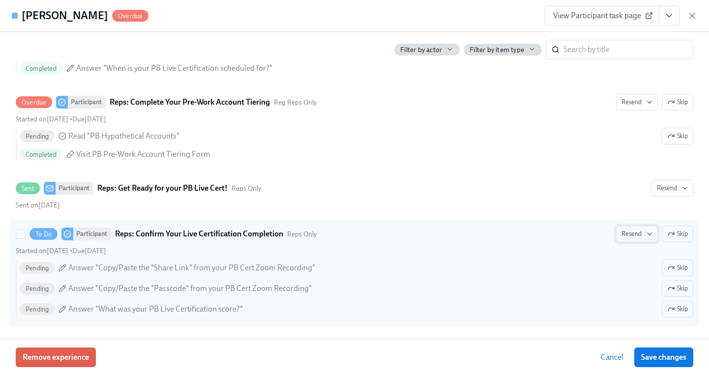
click at [631, 236] on span "Resend" at bounding box center [636, 234] width 31 height 10
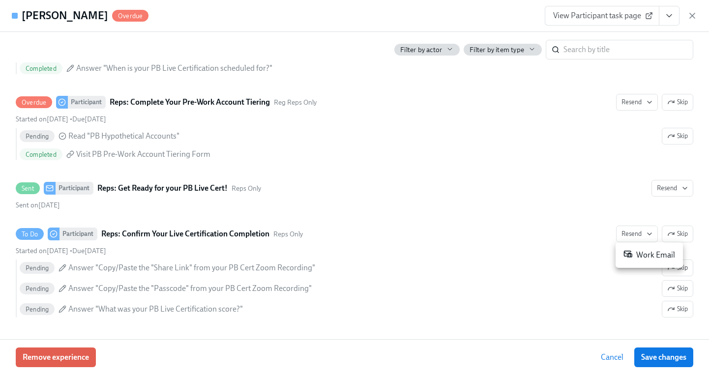
click at [633, 256] on div "Work Email" at bounding box center [649, 255] width 52 height 12
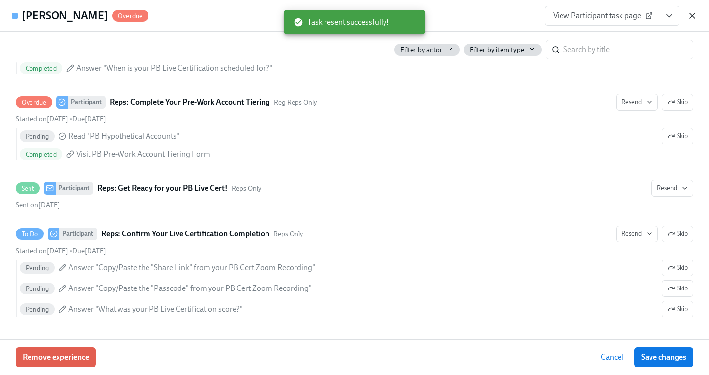
click at [689, 17] on icon "button" at bounding box center [692, 16] width 10 height 10
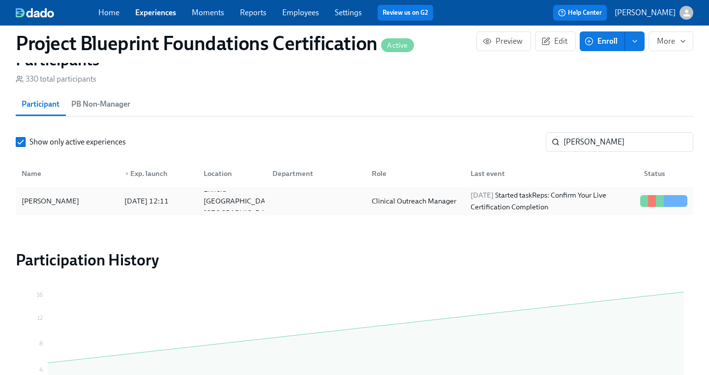
click at [91, 202] on div "Juliano Cultrera" at bounding box center [67, 201] width 99 height 20
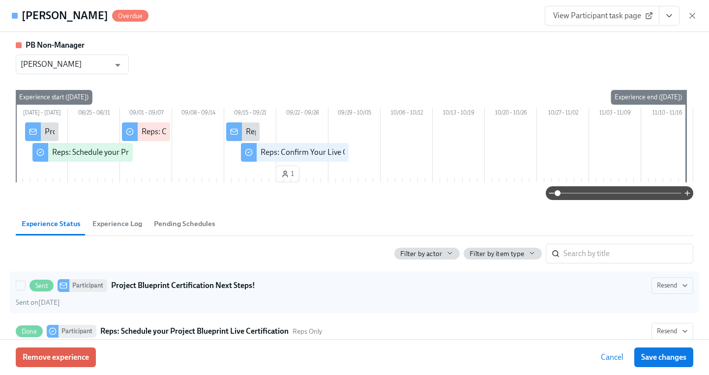
scroll to position [305, 0]
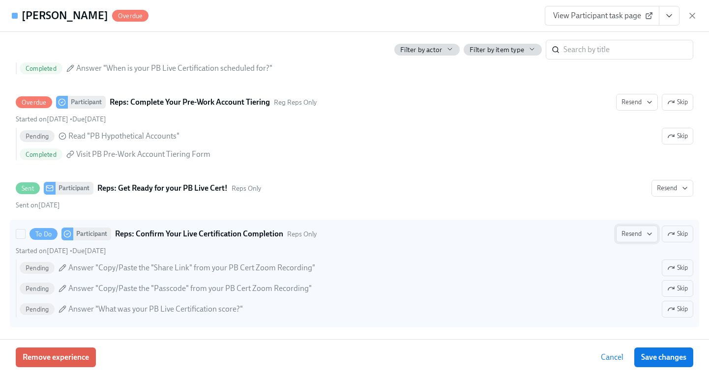
click at [626, 235] on span "Resend" at bounding box center [636, 234] width 31 height 10
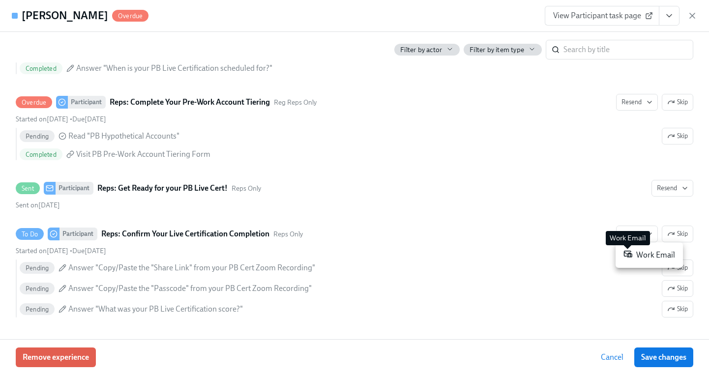
click at [632, 252] on icon at bounding box center [627, 253] width 9 height 9
click at [694, 16] on icon "button" at bounding box center [692, 16] width 10 height 10
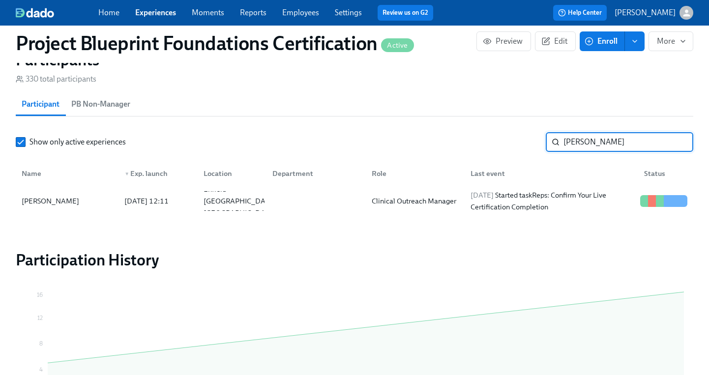
drag, startPoint x: 600, startPoint y: 140, endPoint x: 496, endPoint y: 134, distance: 104.9
click at [496, 134] on div "Show only active experiences julian ​" at bounding box center [354, 142] width 677 height 20
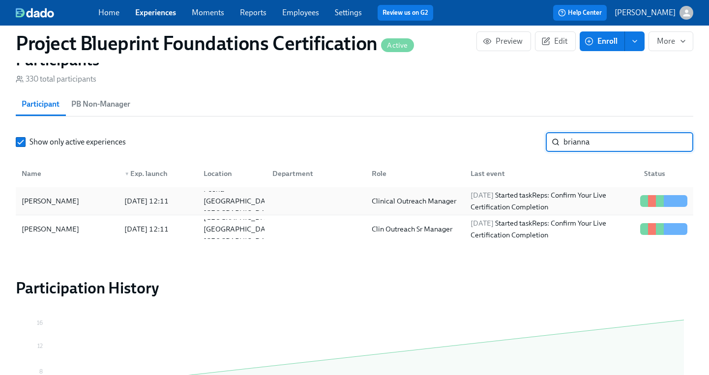
type input "brianna"
click at [53, 203] on div "Brianna Bryan" at bounding box center [50, 201] width 65 height 12
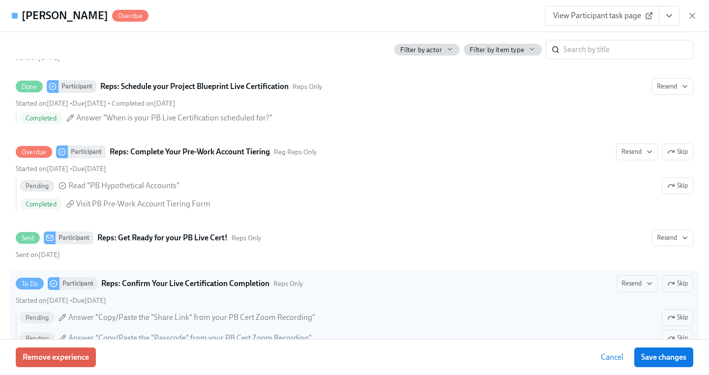
scroll to position [305, 0]
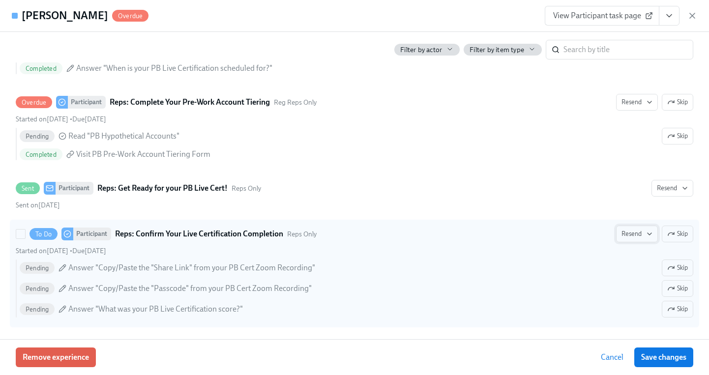
click at [632, 235] on span "Resend" at bounding box center [636, 234] width 31 height 10
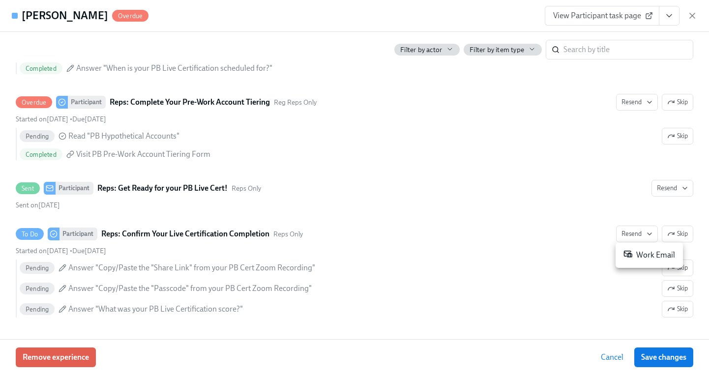
click at [640, 251] on div "Work Email" at bounding box center [649, 255] width 52 height 12
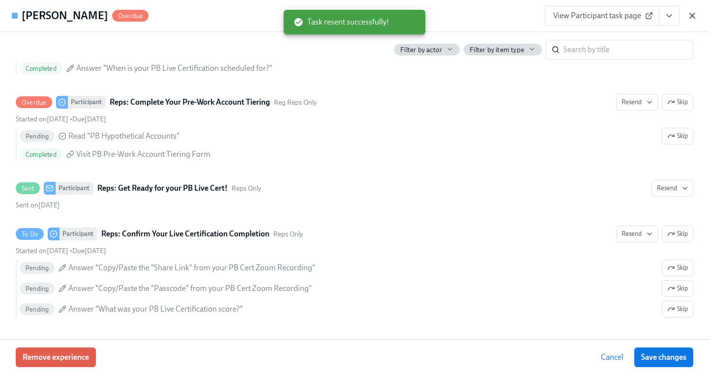
click at [697, 17] on icon "button" at bounding box center [692, 16] width 10 height 10
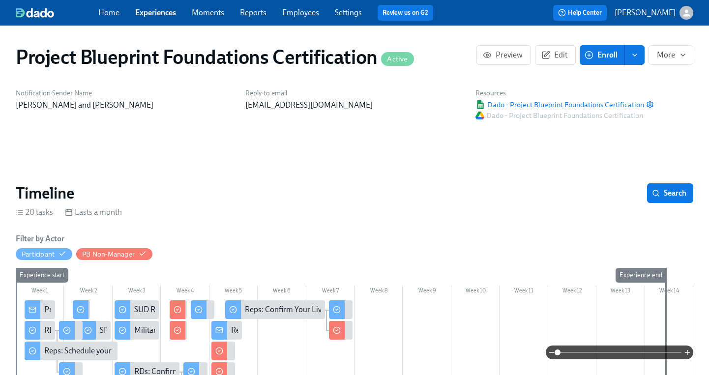
click at [286, 13] on link "Employees" at bounding box center [300, 12] width 37 height 9
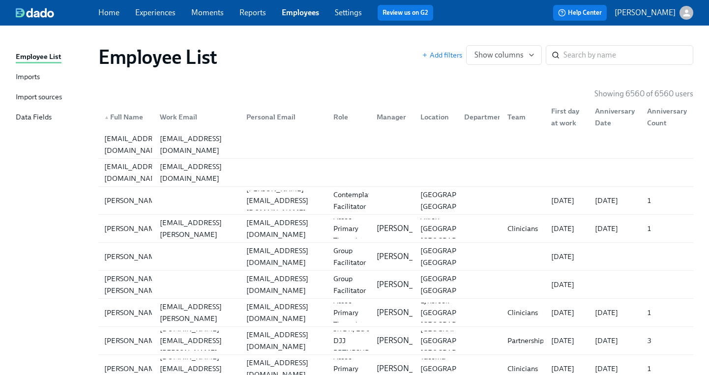
click at [42, 94] on div "Import sources" at bounding box center [39, 97] width 46 height 12
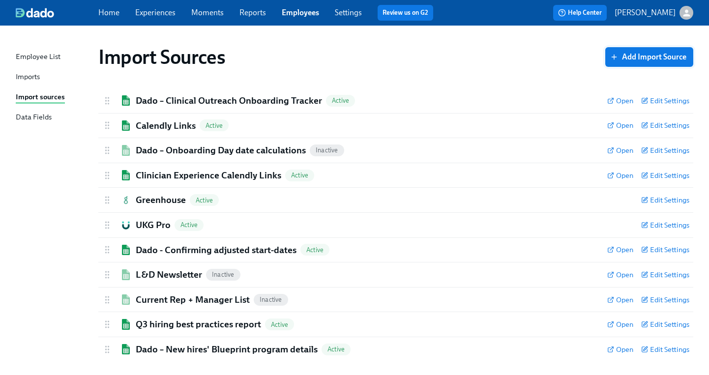
click at [645, 58] on span "Add Import Source" at bounding box center [649, 57] width 74 height 10
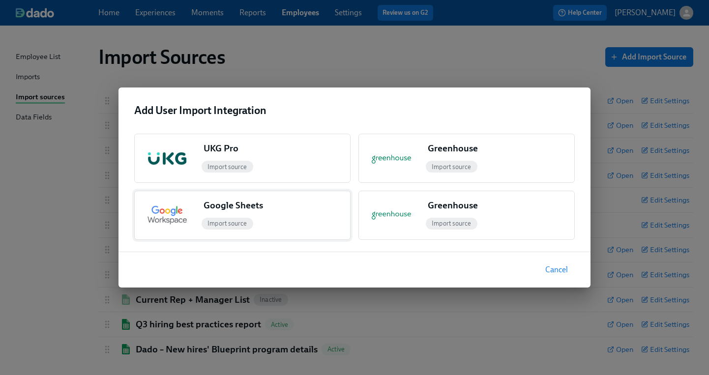
click at [263, 211] on div "Google Sheets" at bounding box center [275, 207] width 150 height 17
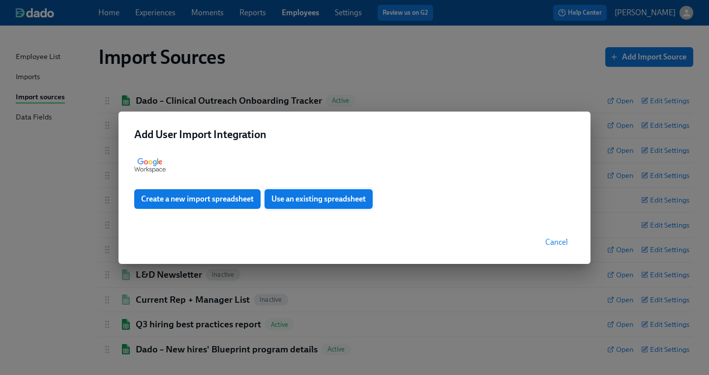
click at [286, 203] on span "Use an existing spreadsheet" at bounding box center [318, 199] width 94 height 10
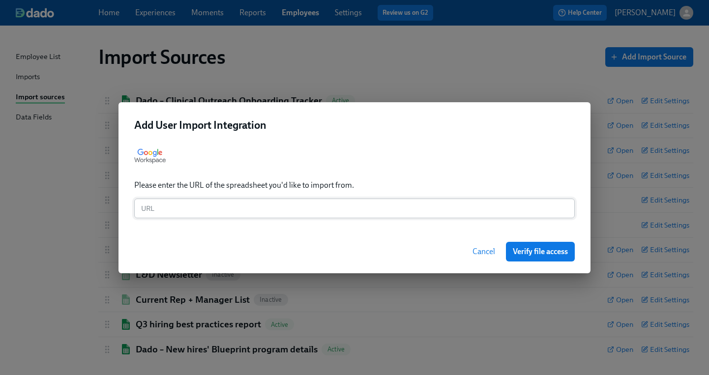
click at [282, 207] on input "text" at bounding box center [354, 209] width 440 height 20
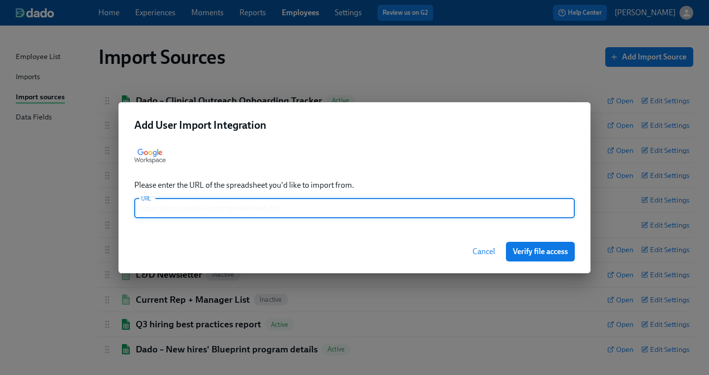
paste input "https://docs.google.com/spreadsheets/d/1BmXOWNMAIGgnn1XB0PQYAt816FE3kUwJjgY552b…"
type input "https://docs.google.com/spreadsheets/d/1BmXOWNMAIGgnn1XB0PQYAt816FE3kUwJjgY552b…"
click at [541, 253] on span "Verify file access" at bounding box center [540, 252] width 55 height 10
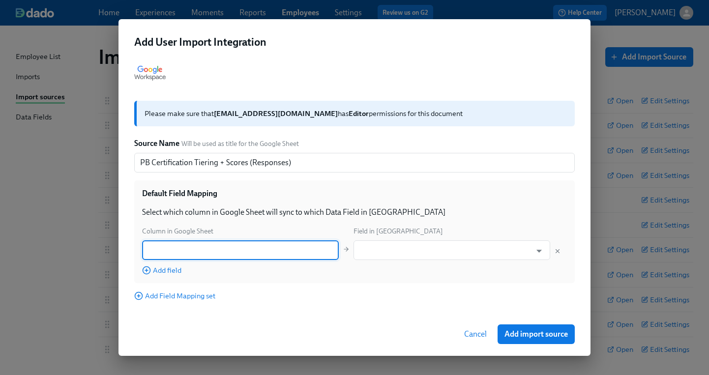
click at [250, 246] on input "text" at bounding box center [240, 250] width 197 height 20
click at [246, 253] on input "text" at bounding box center [240, 250] width 197 height 20
paste input "Email address"
type input "Email address"
click at [414, 244] on input "text" at bounding box center [444, 250] width 173 height 20
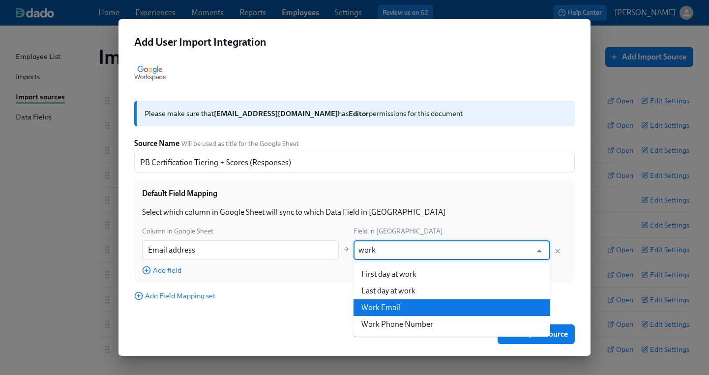
click at [387, 306] on li "Work Email" at bounding box center [451, 307] width 197 height 17
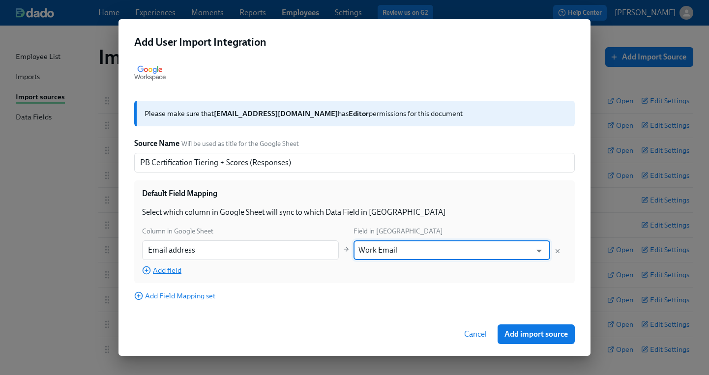
type input "Work Email"
click at [177, 272] on span "Add field" at bounding box center [161, 270] width 39 height 10
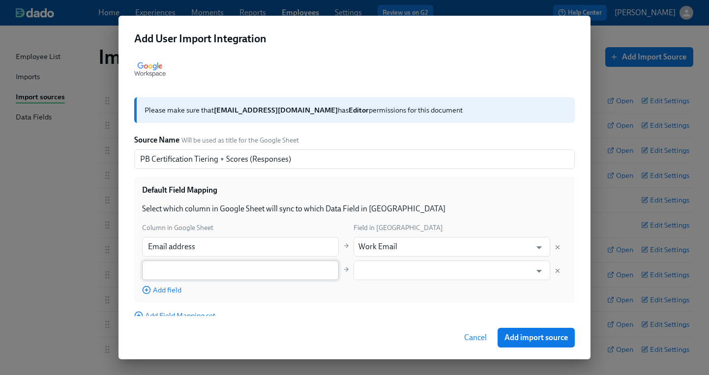
click at [257, 271] on input "text" at bounding box center [240, 271] width 197 height 20
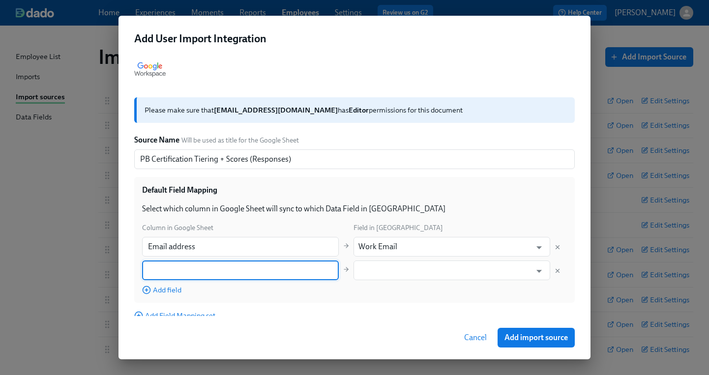
paste input "Score to import"
type input "Score to import"
click at [439, 273] on input "text" at bounding box center [444, 271] width 173 height 20
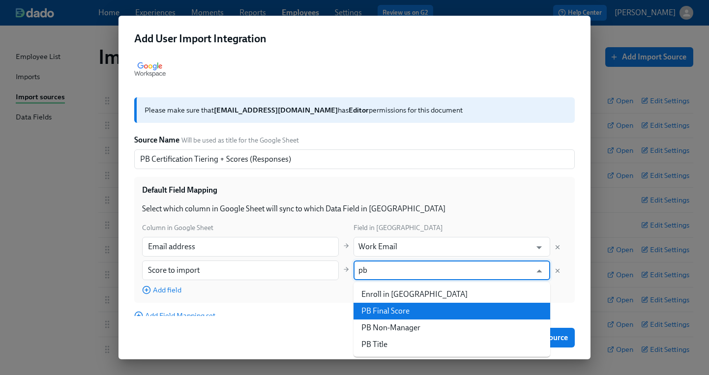
click at [424, 312] on li "PB Final Score" at bounding box center [451, 311] width 197 height 17
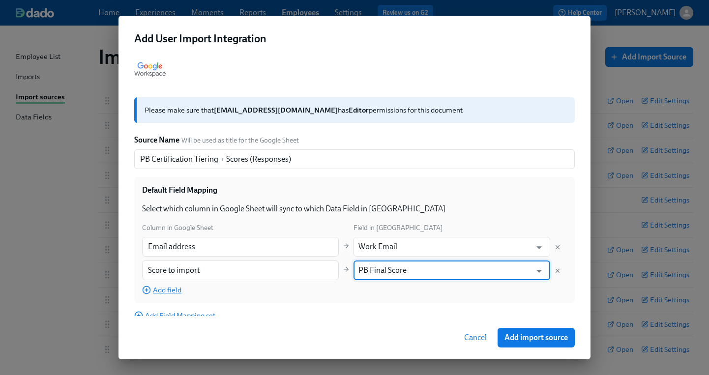
type input "PB Final Score"
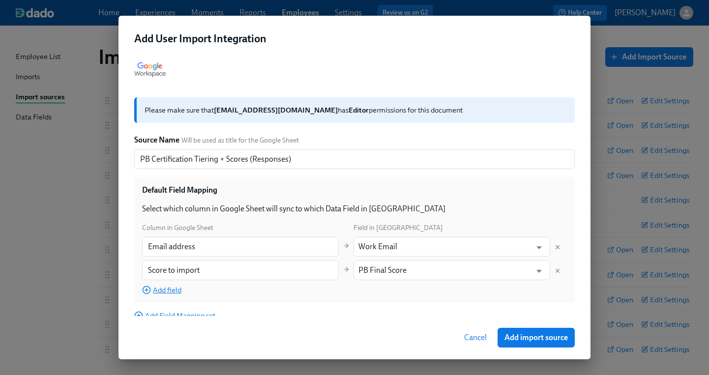
click at [167, 290] on span "Add field" at bounding box center [161, 290] width 39 height 10
click at [269, 294] on input "text" at bounding box center [240, 294] width 197 height 20
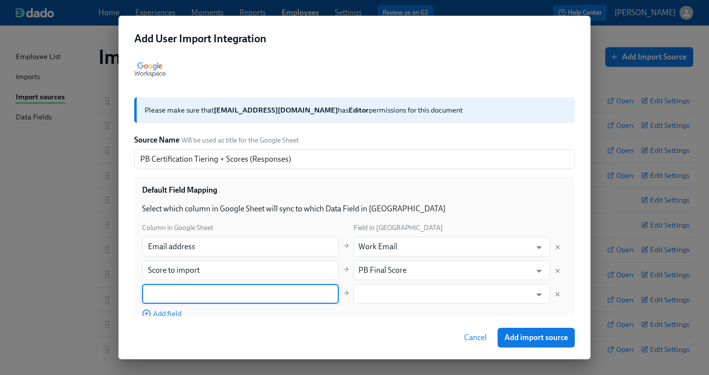
paste input "Retake score"
type input "Retake score"
click at [403, 293] on input "text" at bounding box center [444, 294] width 173 height 20
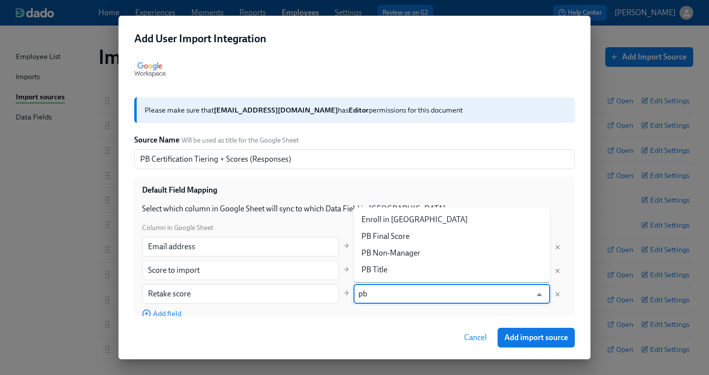
type input "p"
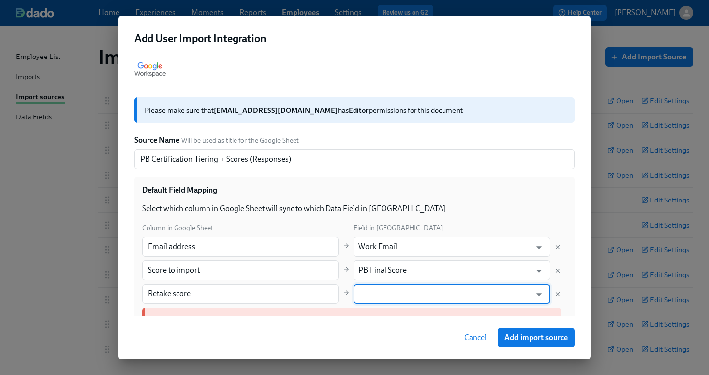
click at [400, 295] on input "text" at bounding box center [444, 294] width 173 height 20
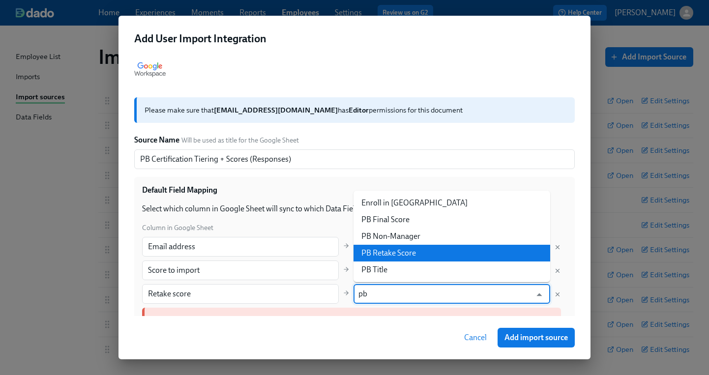
click at [414, 252] on li "PB Retake Score" at bounding box center [451, 253] width 197 height 17
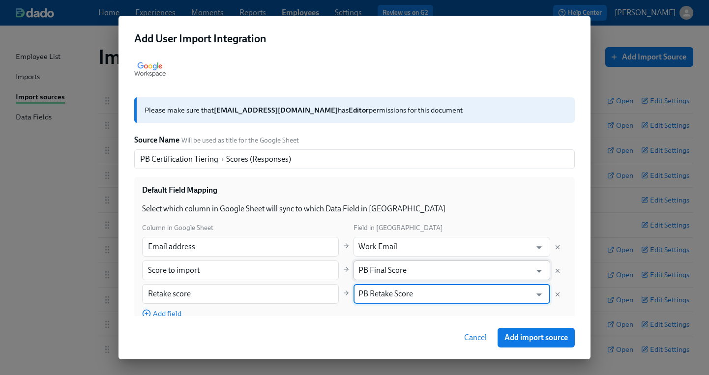
scroll to position [40, 0]
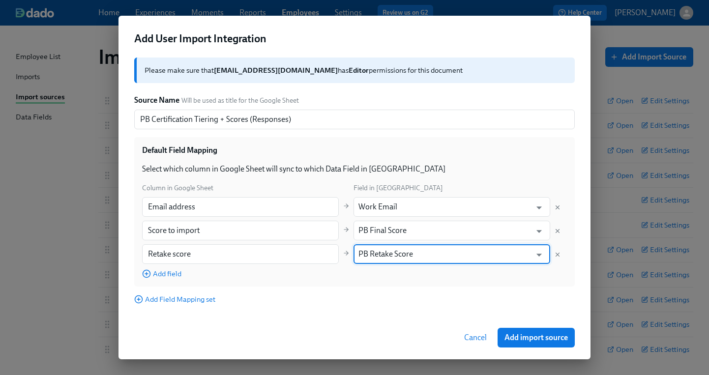
type input "PB Retake Score"
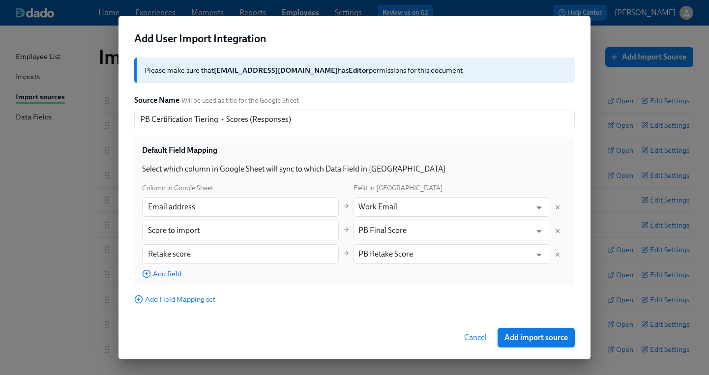
click at [535, 336] on span "Add import source" at bounding box center [535, 338] width 63 height 10
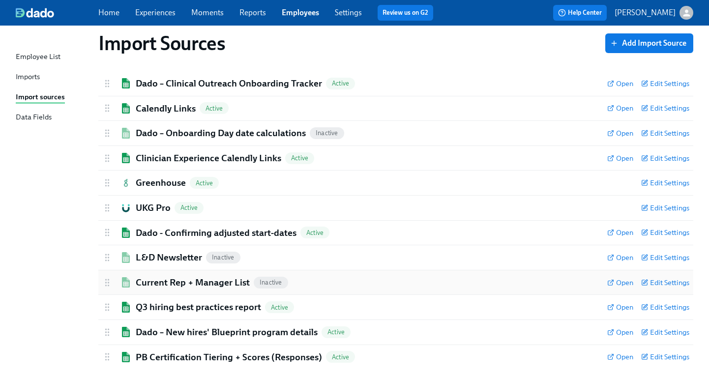
scroll to position [35, 0]
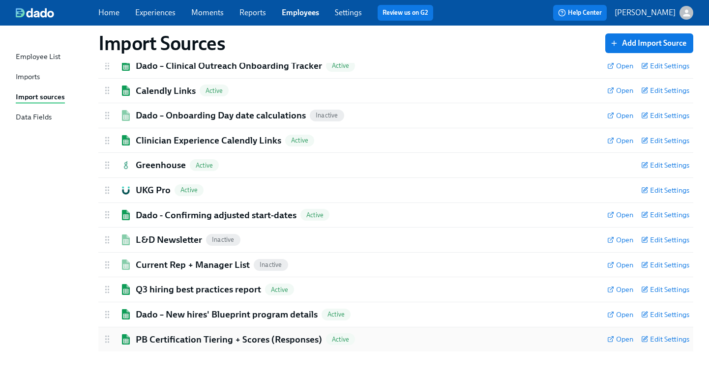
click at [198, 340] on h2 "PB Certification Tiering + Scores (Responses)" at bounding box center [229, 339] width 186 height 13
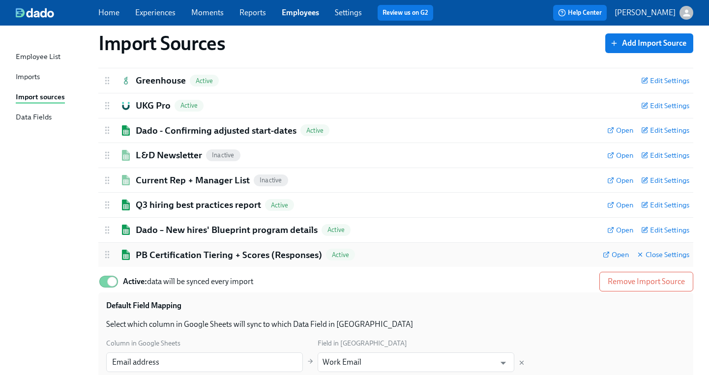
scroll to position [120, 0]
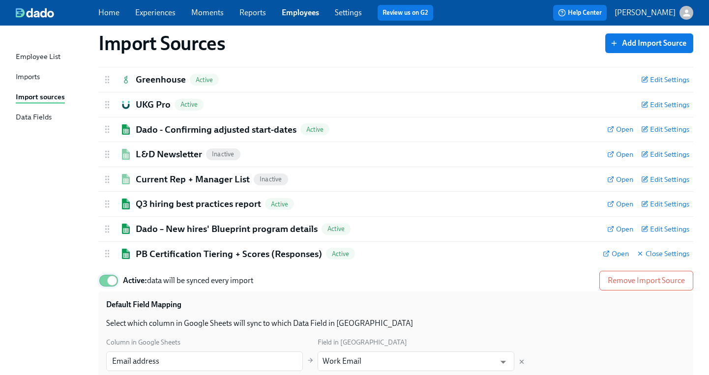
click at [101, 280] on input "Active: data will be synced every import" at bounding box center [112, 281] width 65 height 22
checkbox input "false"
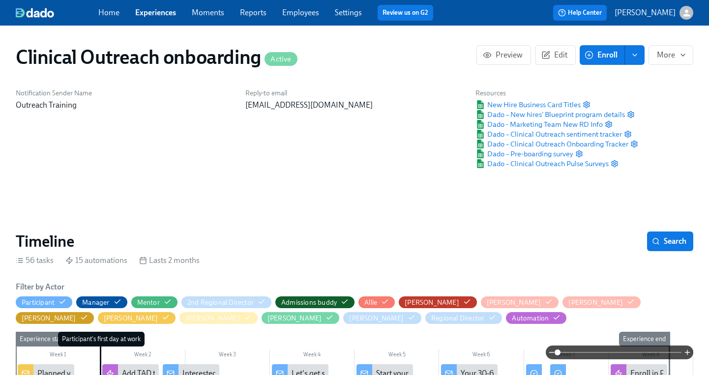
scroll to position [0, 4656]
click at [335, 15] on link "Settings" at bounding box center [348, 12] width 27 height 9
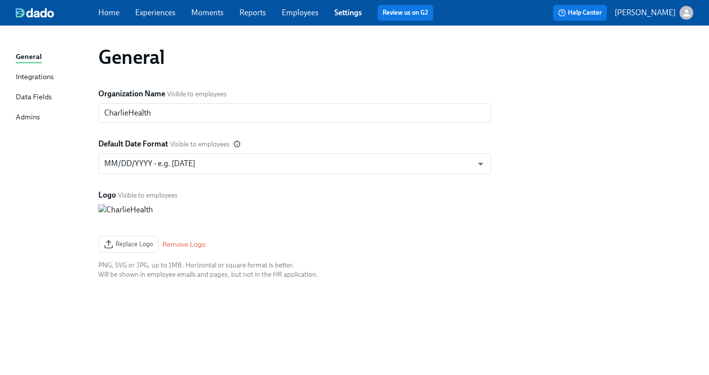
click at [24, 102] on div "Data Fields" at bounding box center [34, 97] width 36 height 12
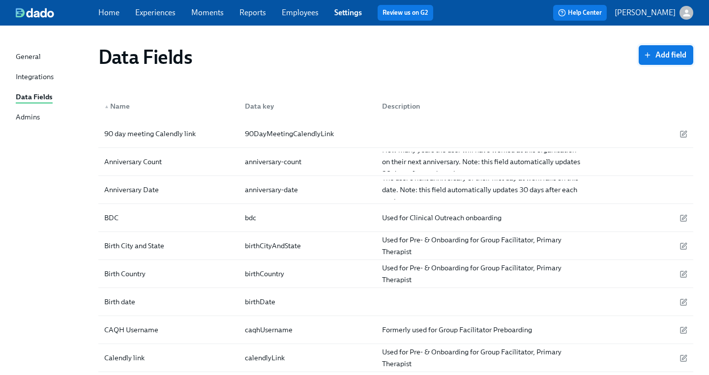
click at [664, 56] on span "Add field" at bounding box center [665, 55] width 41 height 10
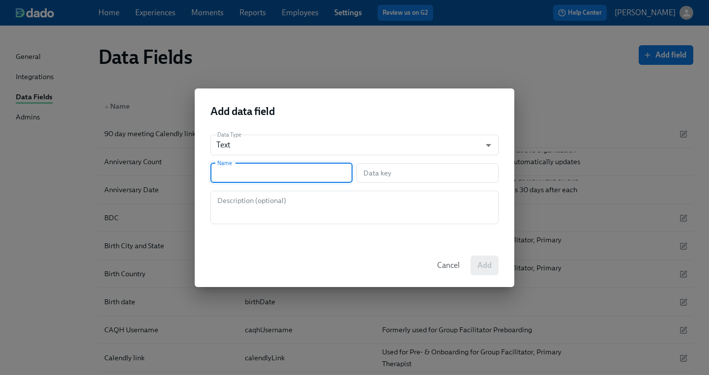
click at [263, 172] on input "text" at bounding box center [281, 173] width 142 height 20
type input "O"
type input "o"
type input "OB"
type input "ob"
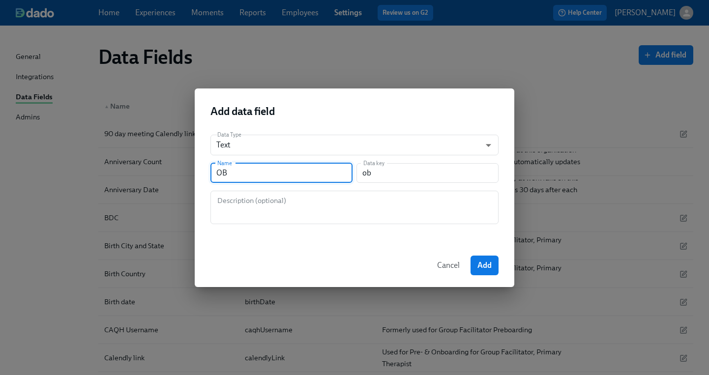
type input "O"
type input "o"
type input "P"
type input "p"
type input "PB"
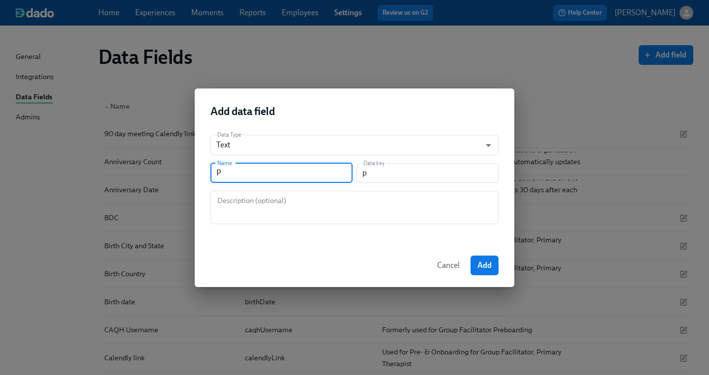
type input "pb"
type input "PB R"
type input "pbR"
type input "PB Re"
type input "pbRe"
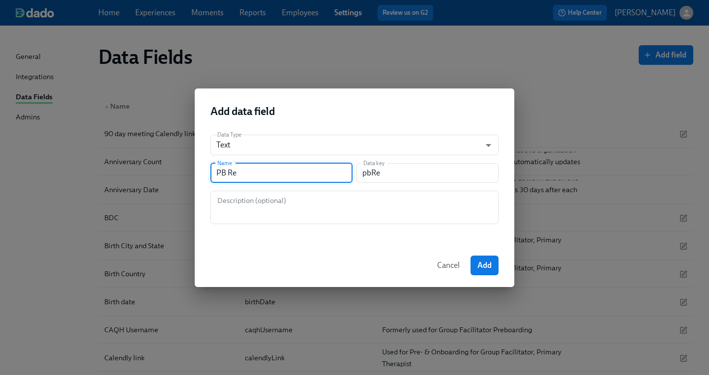
type input "PB Ret"
type input "pbRet"
type input "[PERSON_NAME]"
type input "pbReta"
type input "PB Retak"
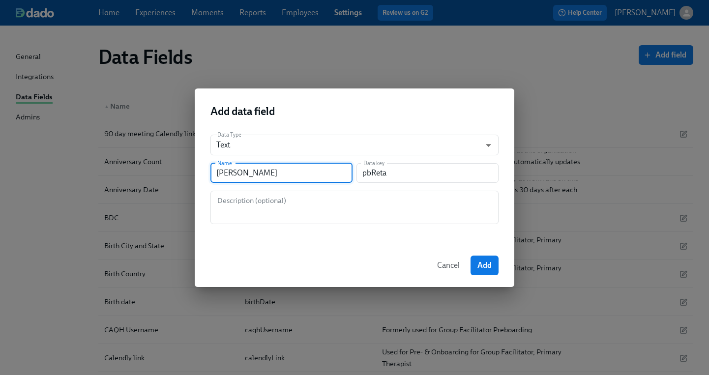
type input "pbRetak"
type input "PB Retake"
type input "pbRetake"
type input "PB Retake S"
type input "pbRetakeS"
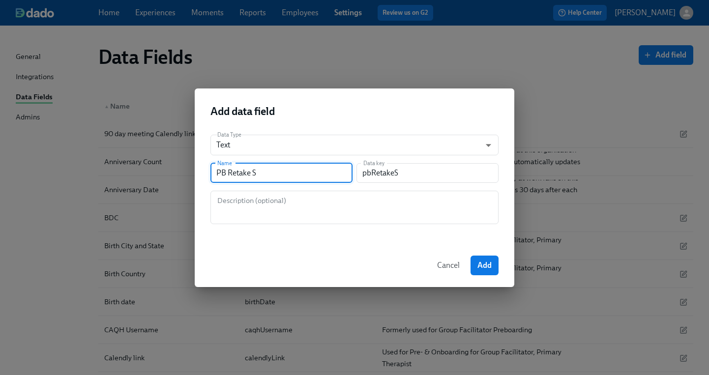
type input "PB Retake Sc"
type input "pbRetakeSc"
type input "PB Retake Sco"
type input "pbRetakeSco"
type input "PB Retake Scor"
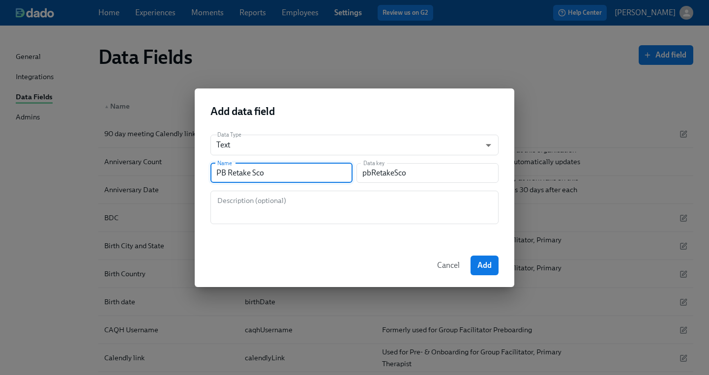
type input "pbRetakeScor"
type input "PB Retake Score"
type input "pbRetakeScore"
type input "PB Retake Score"
click at [312, 207] on textarea at bounding box center [354, 208] width 276 height 24
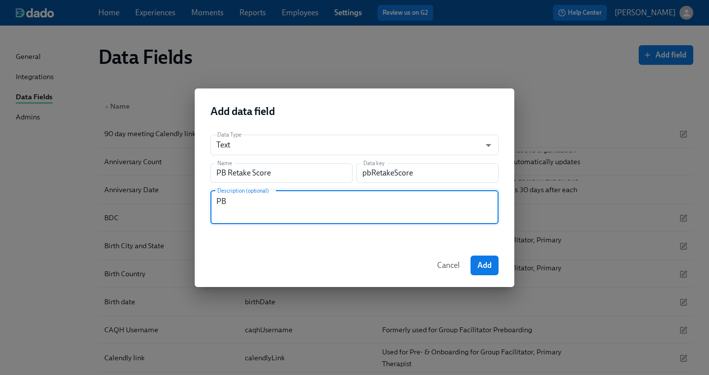
type textarea "P"
type textarea "Retake Scores for Project Blueprint certification process for Outreach team"
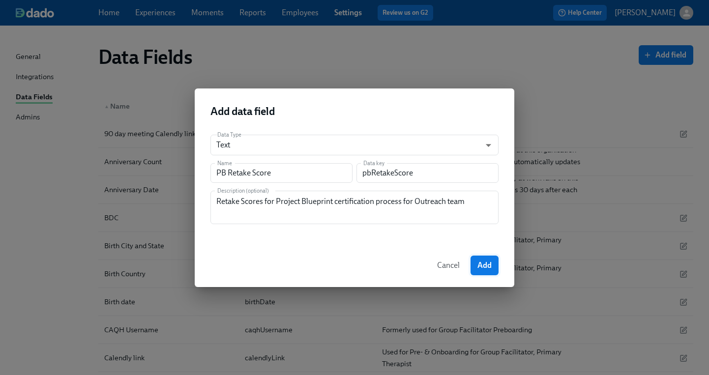
click at [482, 264] on span "Add" at bounding box center [484, 266] width 14 height 10
